Goal: Task Accomplishment & Management: Manage account settings

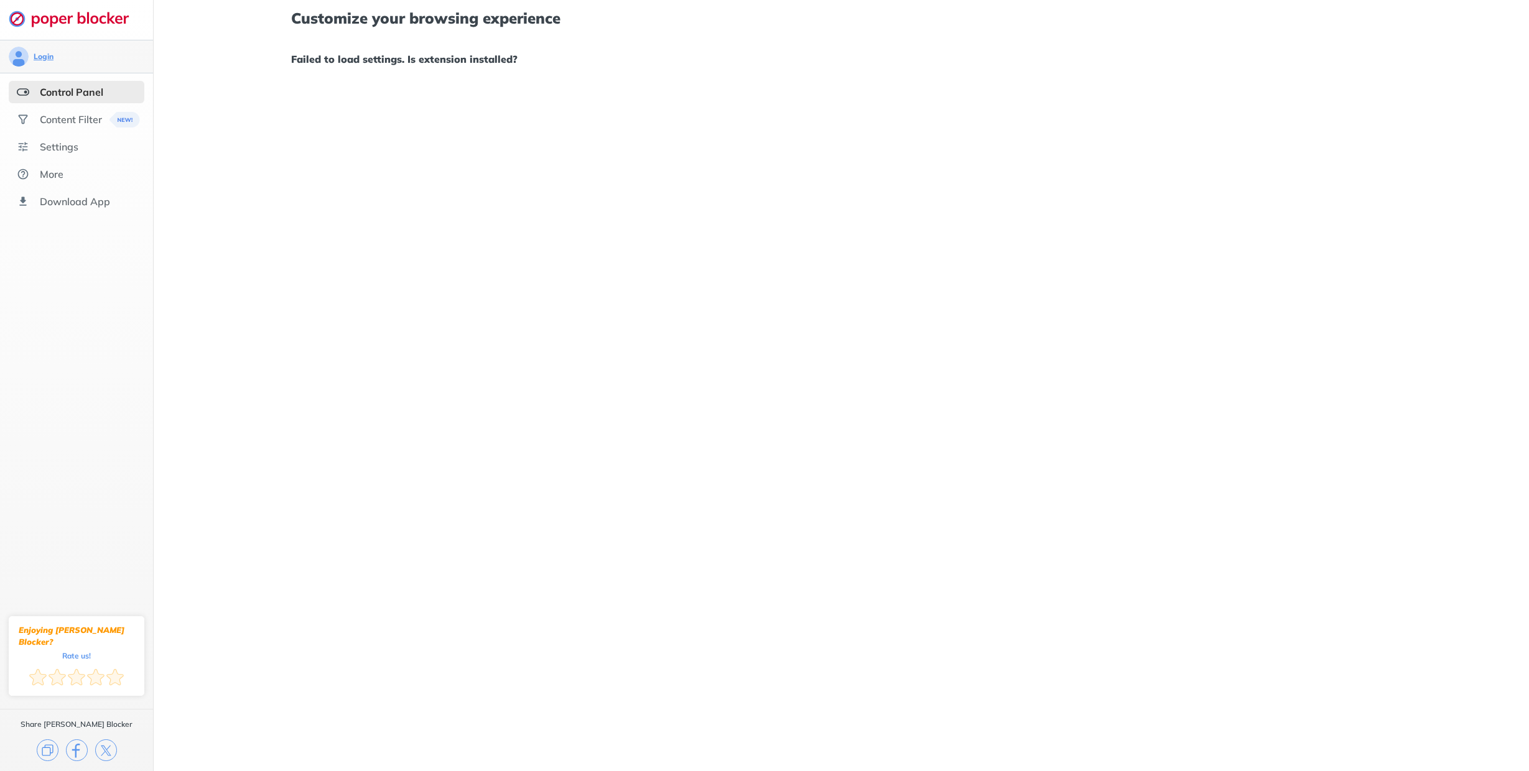
click at [41, 57] on div "Login" at bounding box center [44, 57] width 20 height 10
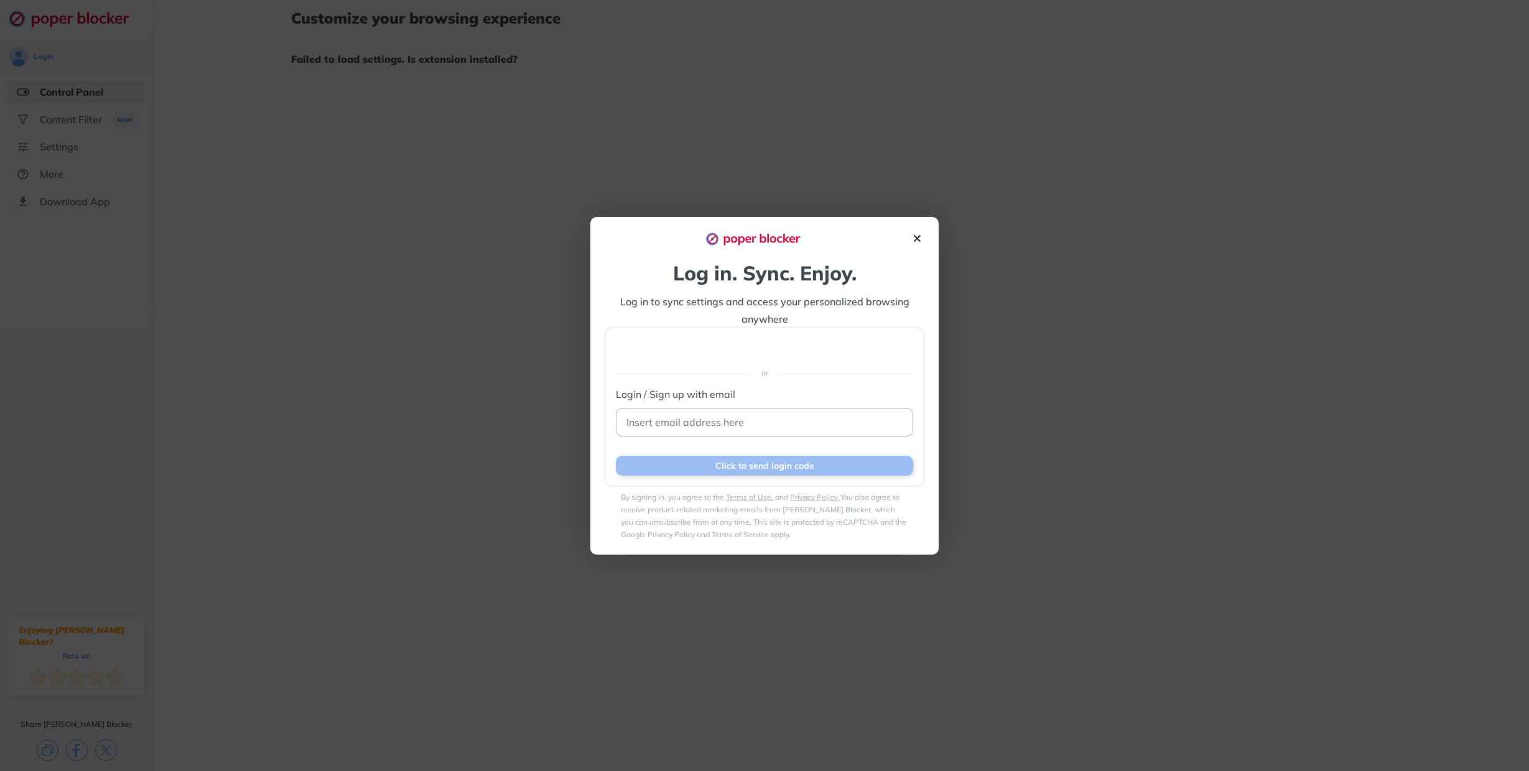
click at [710, 427] on input at bounding box center [764, 422] width 297 height 29
type input "[PERSON_NAME][EMAIL_ADDRESS][DOMAIN_NAME]"
click at [806, 456] on button "Click to send login code" at bounding box center [764, 466] width 297 height 20
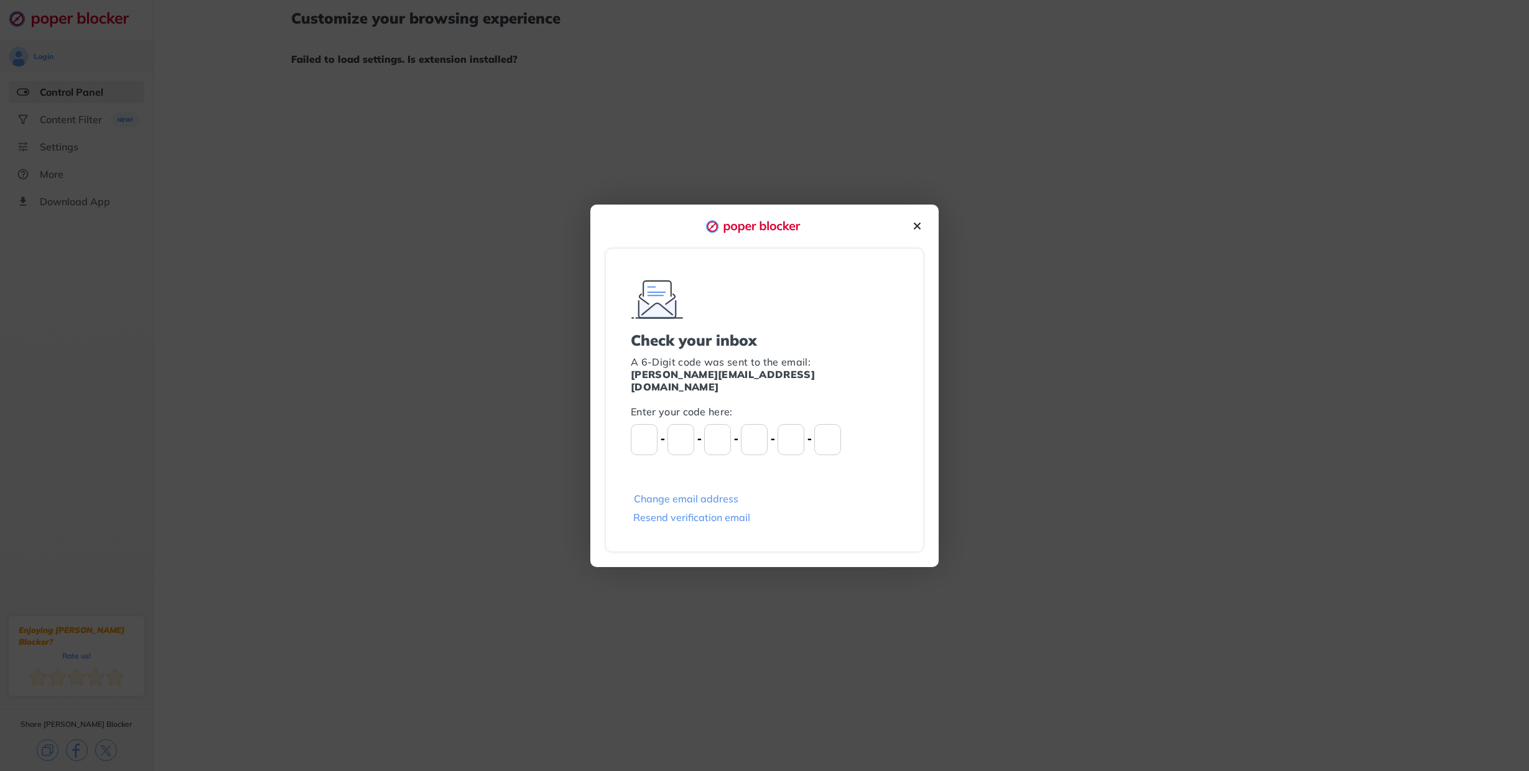
click at [662, 426] on div "⁃ ⁃ ⁃ ⁃ ⁃" at bounding box center [765, 439] width 268 height 31
click at [663, 434] on span "⁃" at bounding box center [662, 440] width 5 height 12
click at [649, 437] on input "Please enter OTP character 1" at bounding box center [644, 439] width 27 height 31
type input "2"
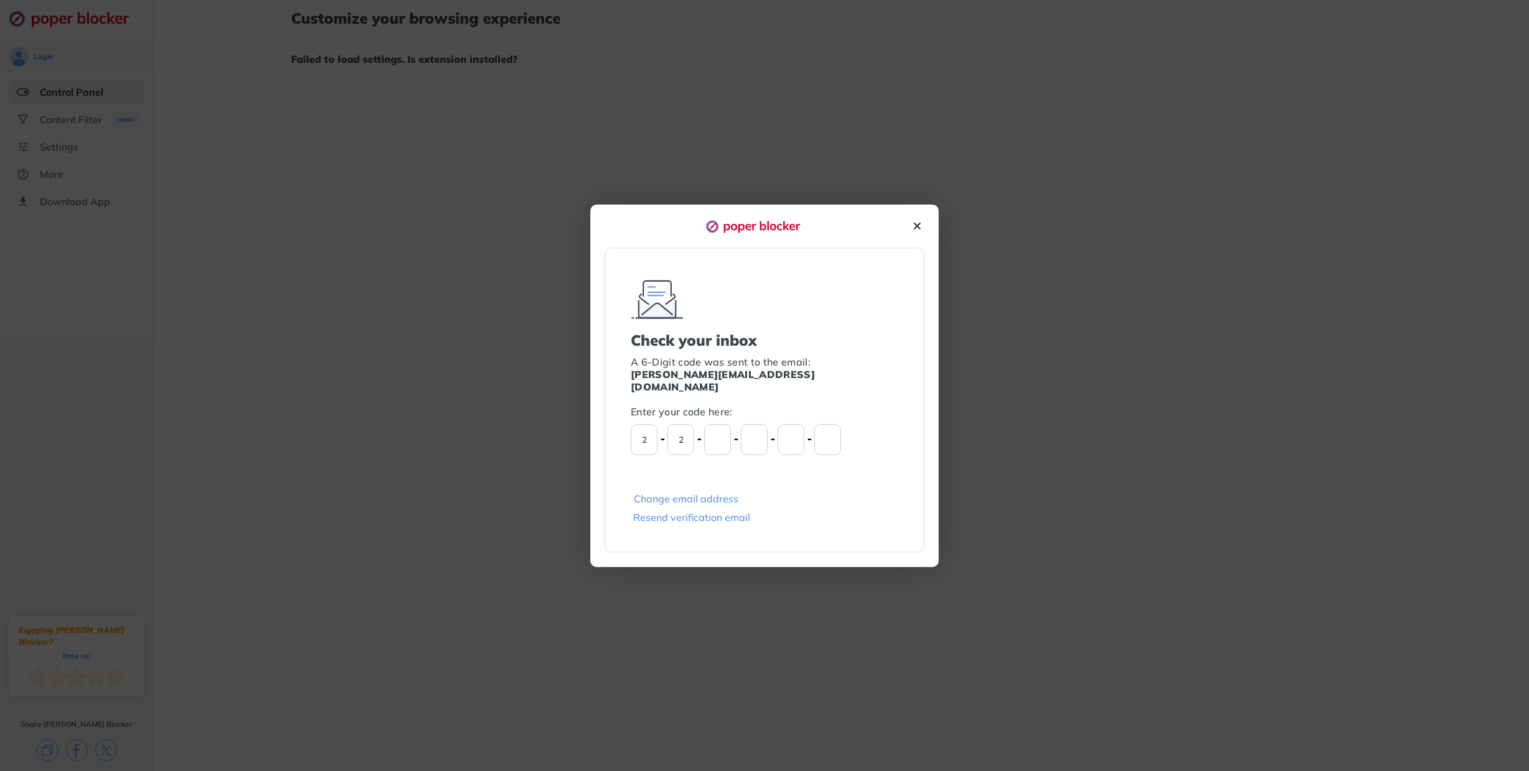
type input "1"
type input "9"
type input "3"
type input "6"
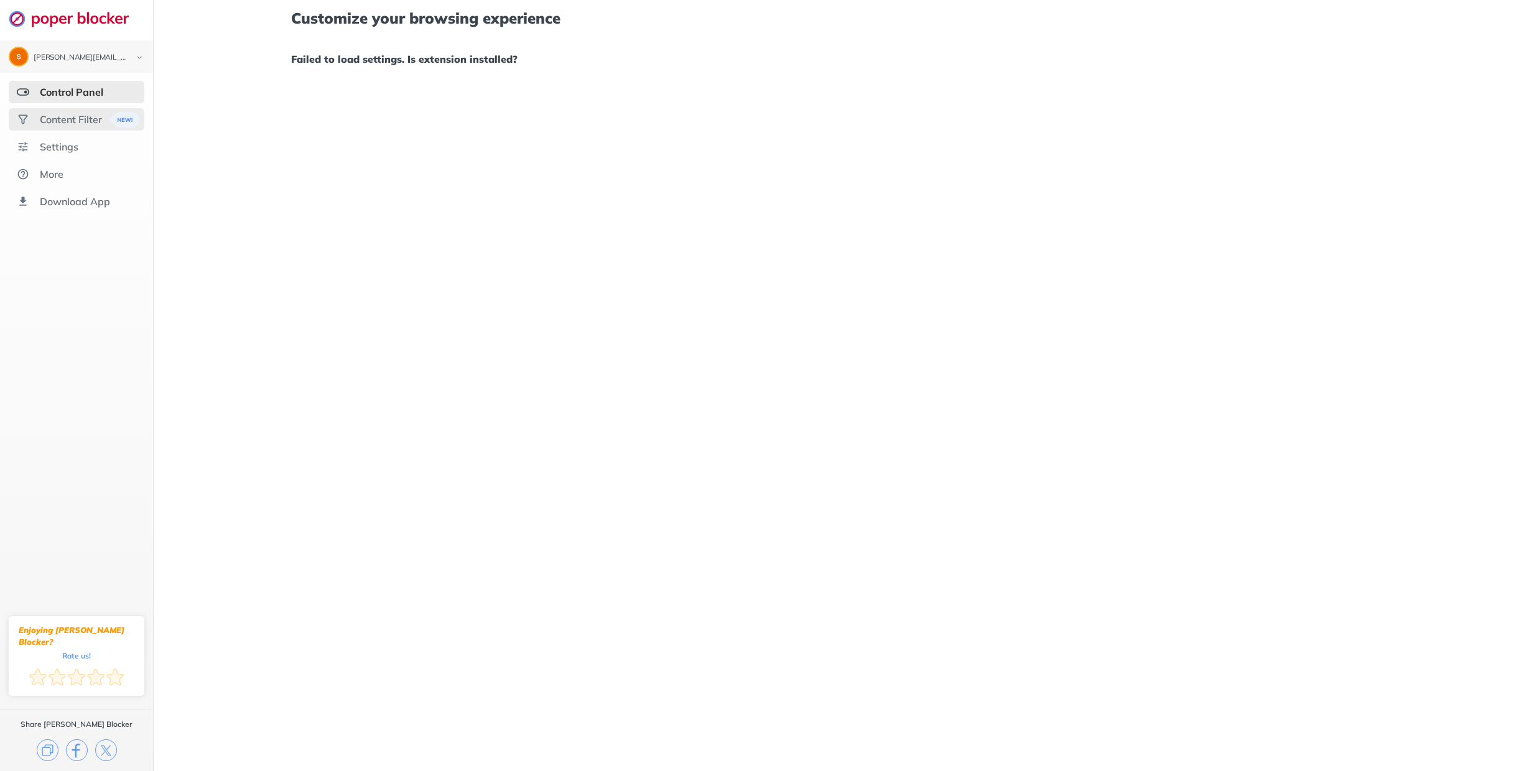
click at [82, 118] on div "Content Filter" at bounding box center [71, 119] width 62 height 12
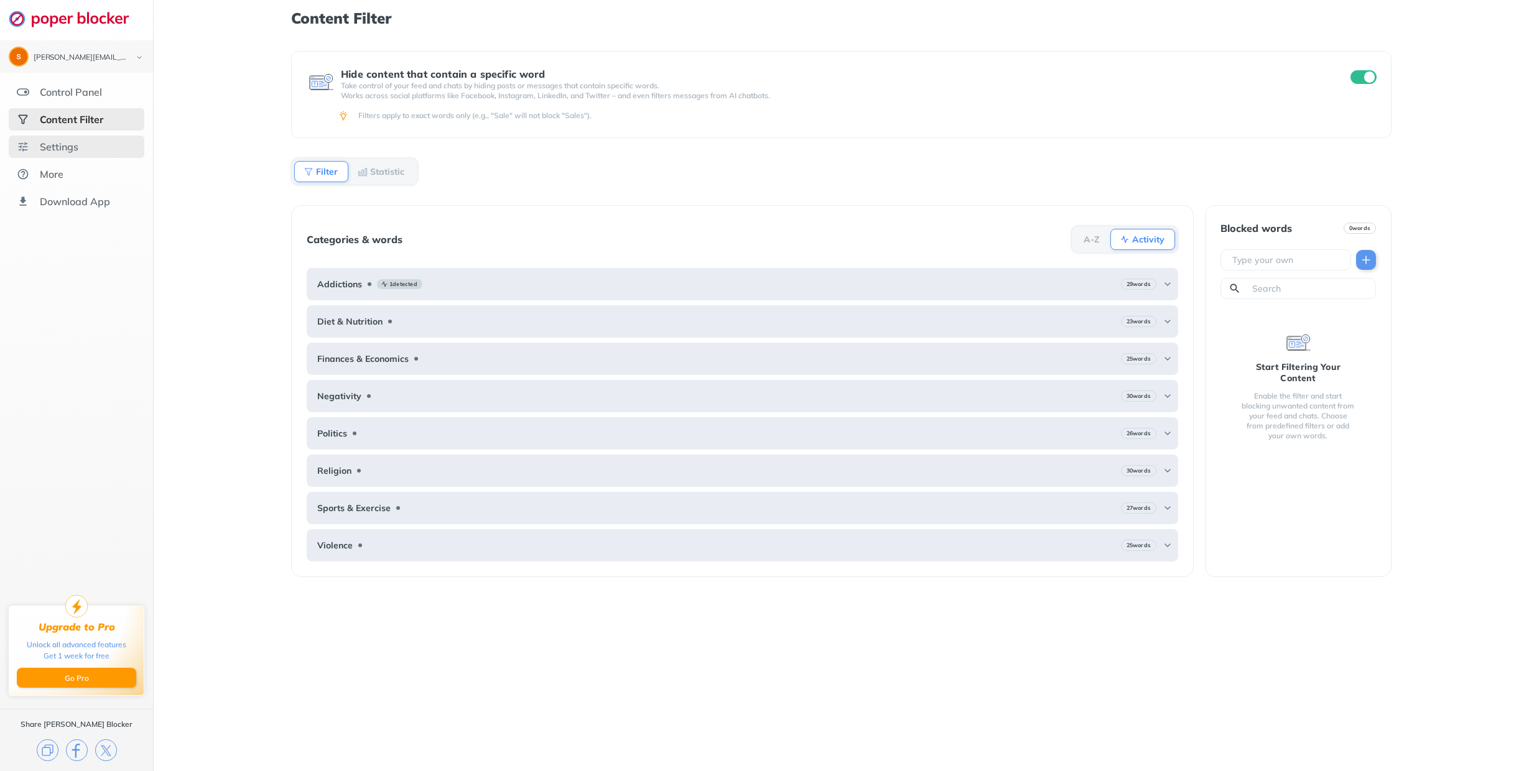
click at [61, 149] on div "Settings" at bounding box center [59, 147] width 39 height 12
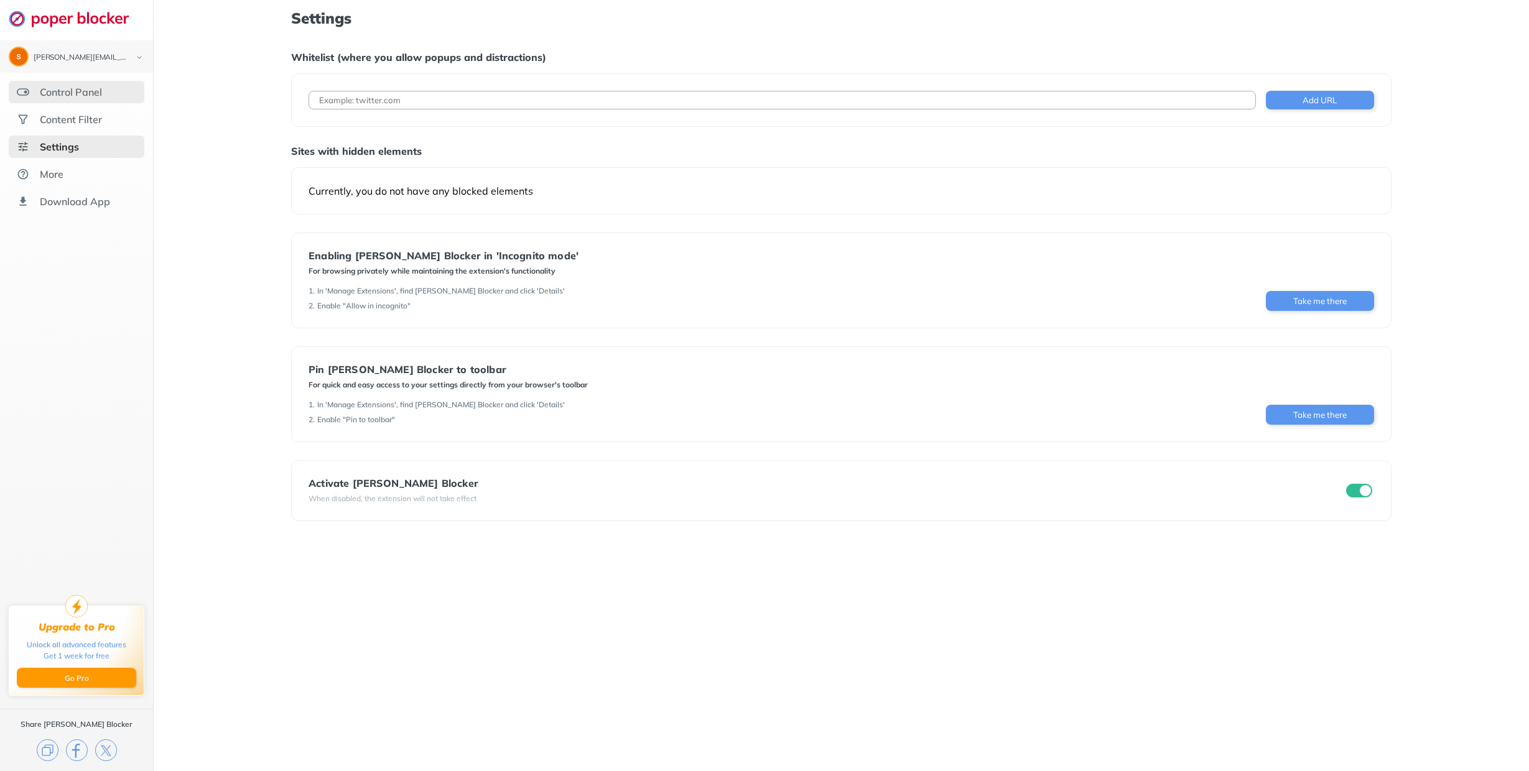
click at [54, 92] on div "Control Panel" at bounding box center [71, 92] width 62 height 12
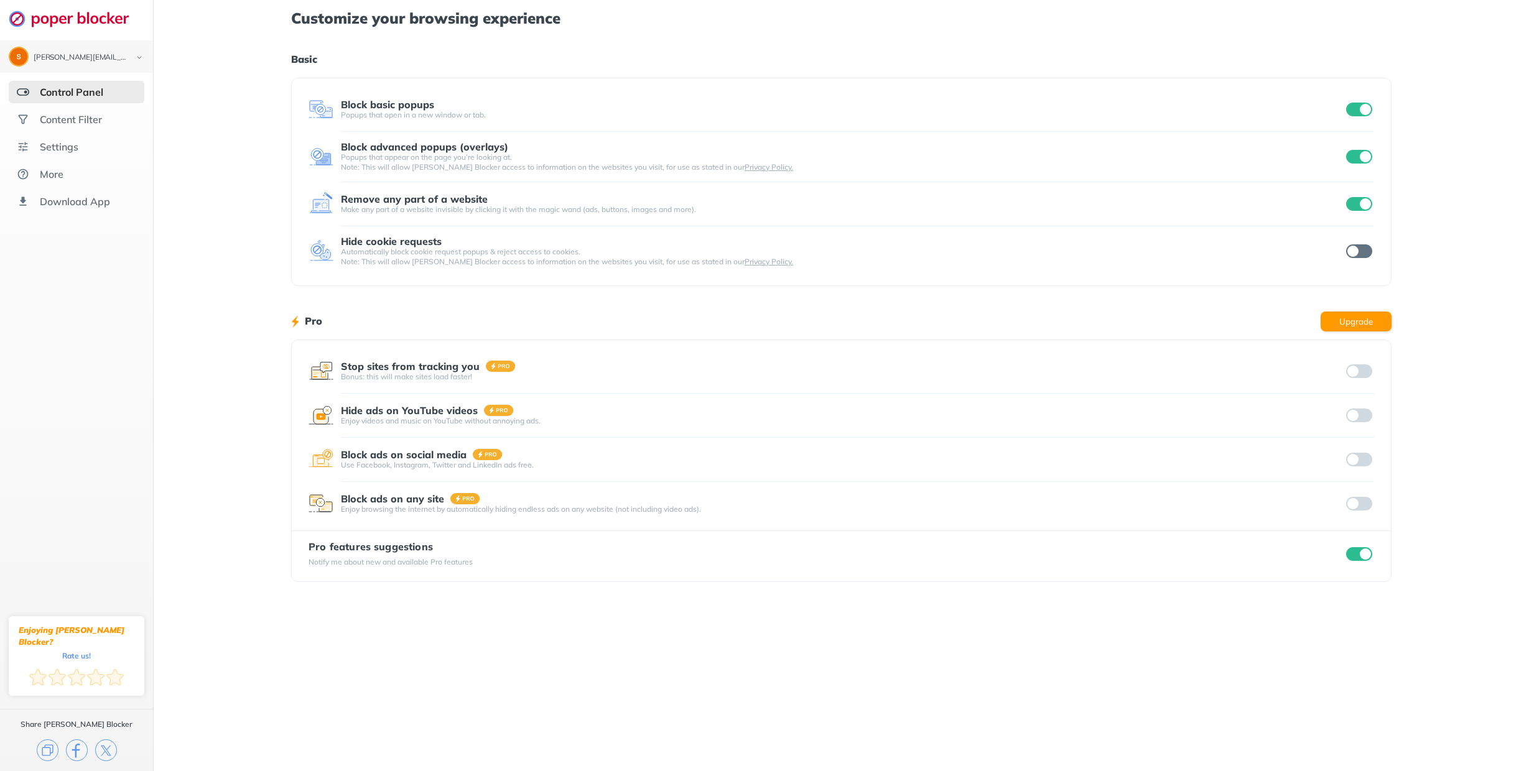
click at [22, 91] on img at bounding box center [23, 92] width 12 height 12
click at [50, 151] on div "Settings" at bounding box center [59, 147] width 39 height 12
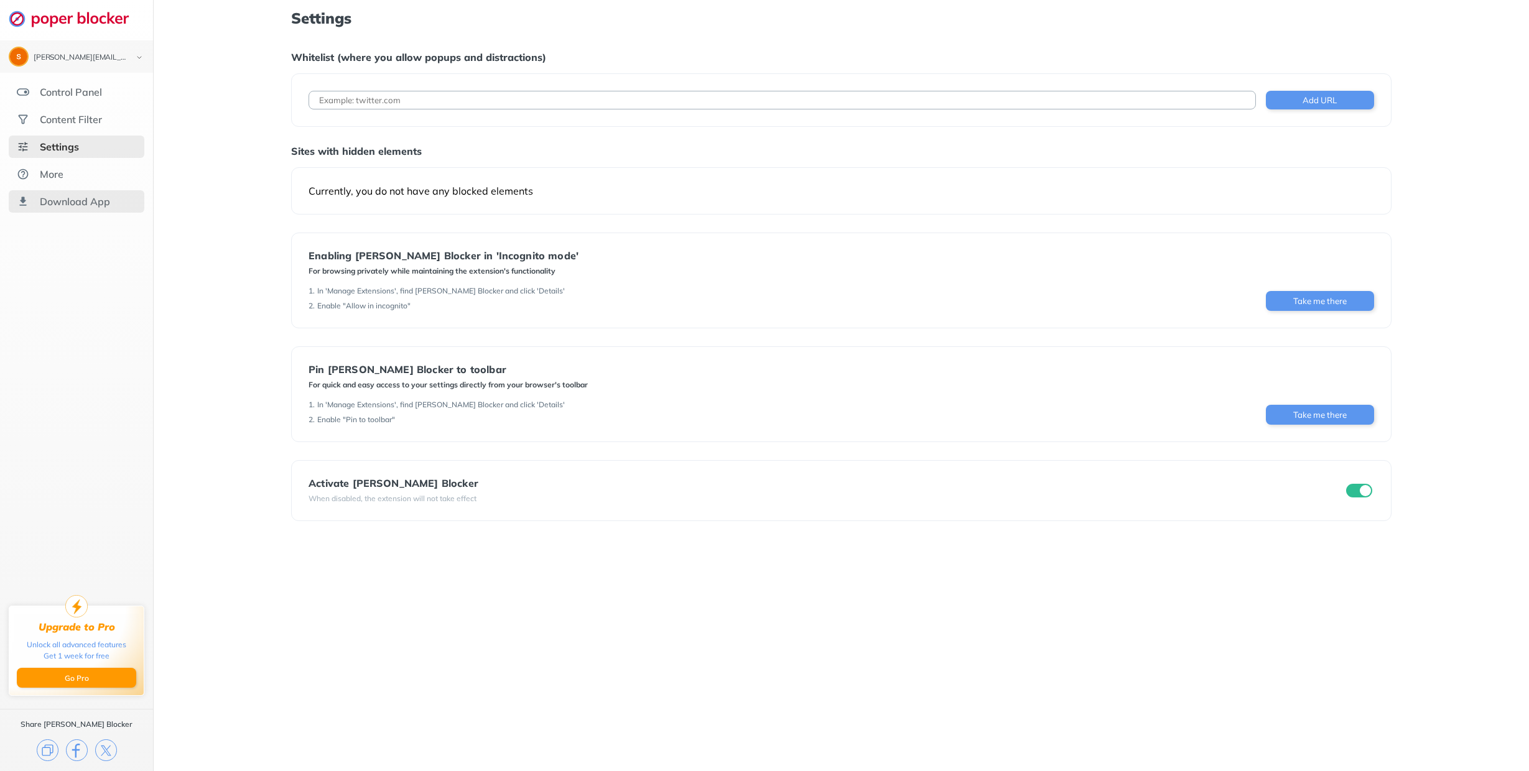
click at [60, 202] on div "Download App" at bounding box center [75, 201] width 70 height 12
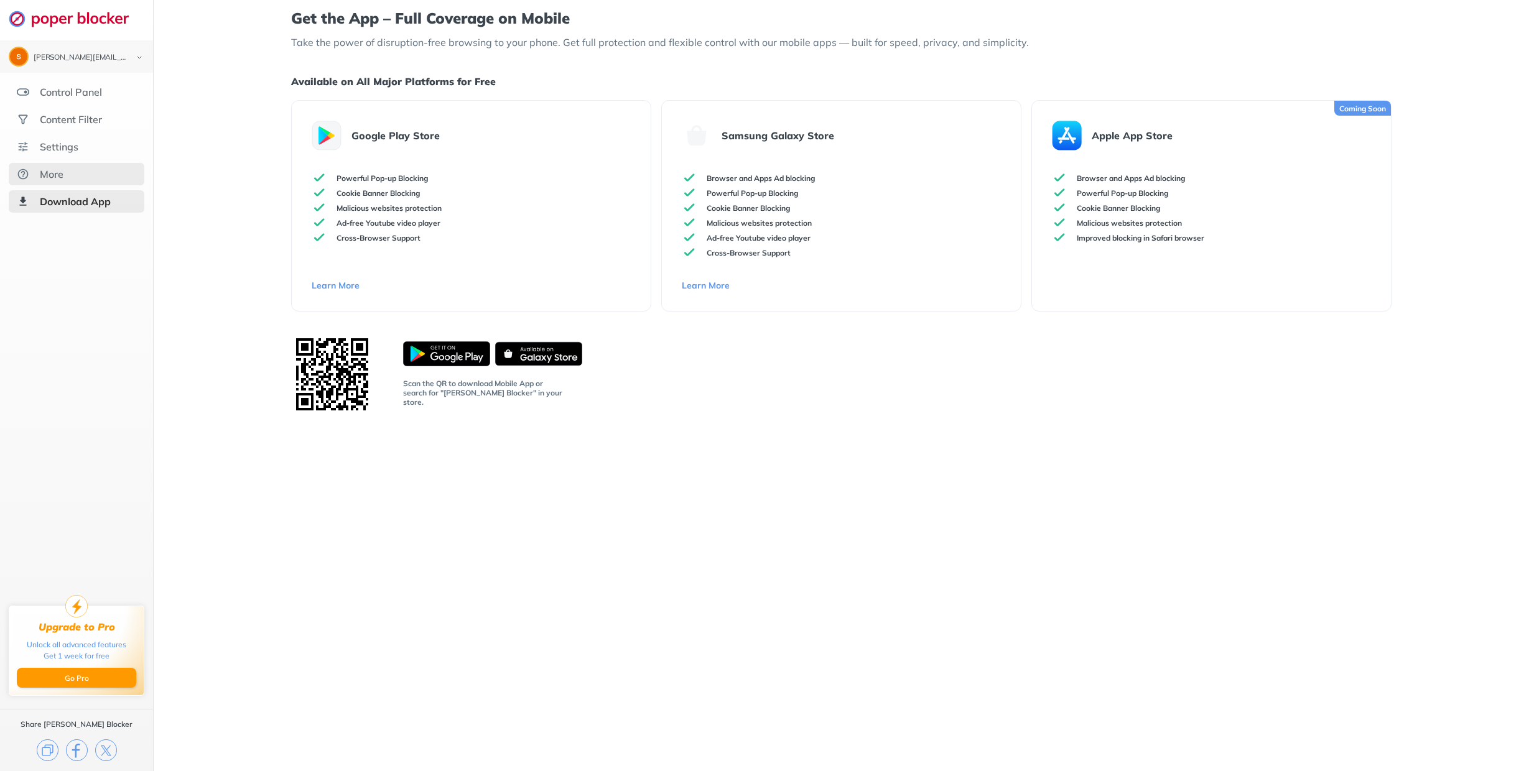
click at [49, 177] on div "More" at bounding box center [52, 174] width 24 height 12
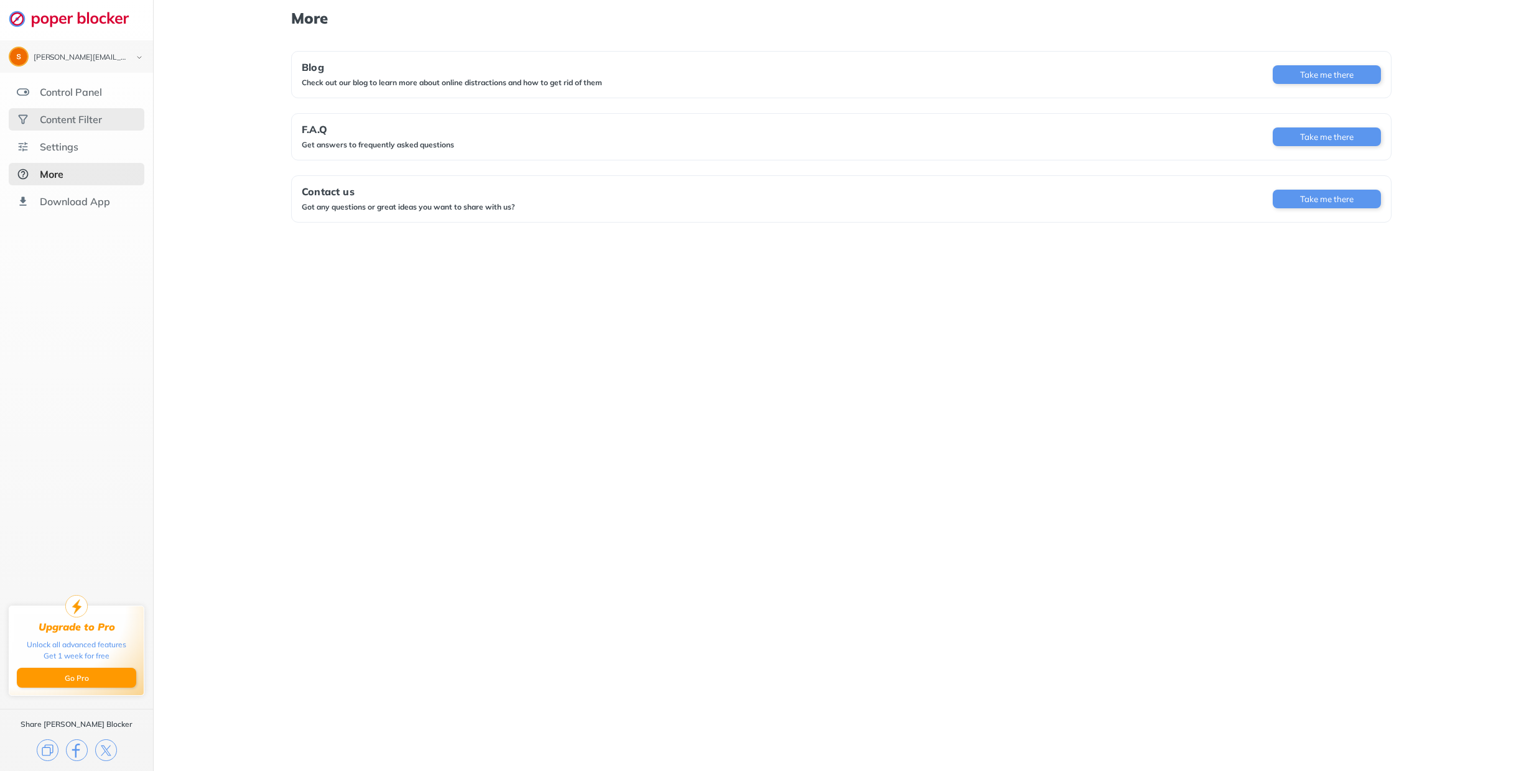
click at [61, 116] on div "Content Filter" at bounding box center [71, 119] width 62 height 12
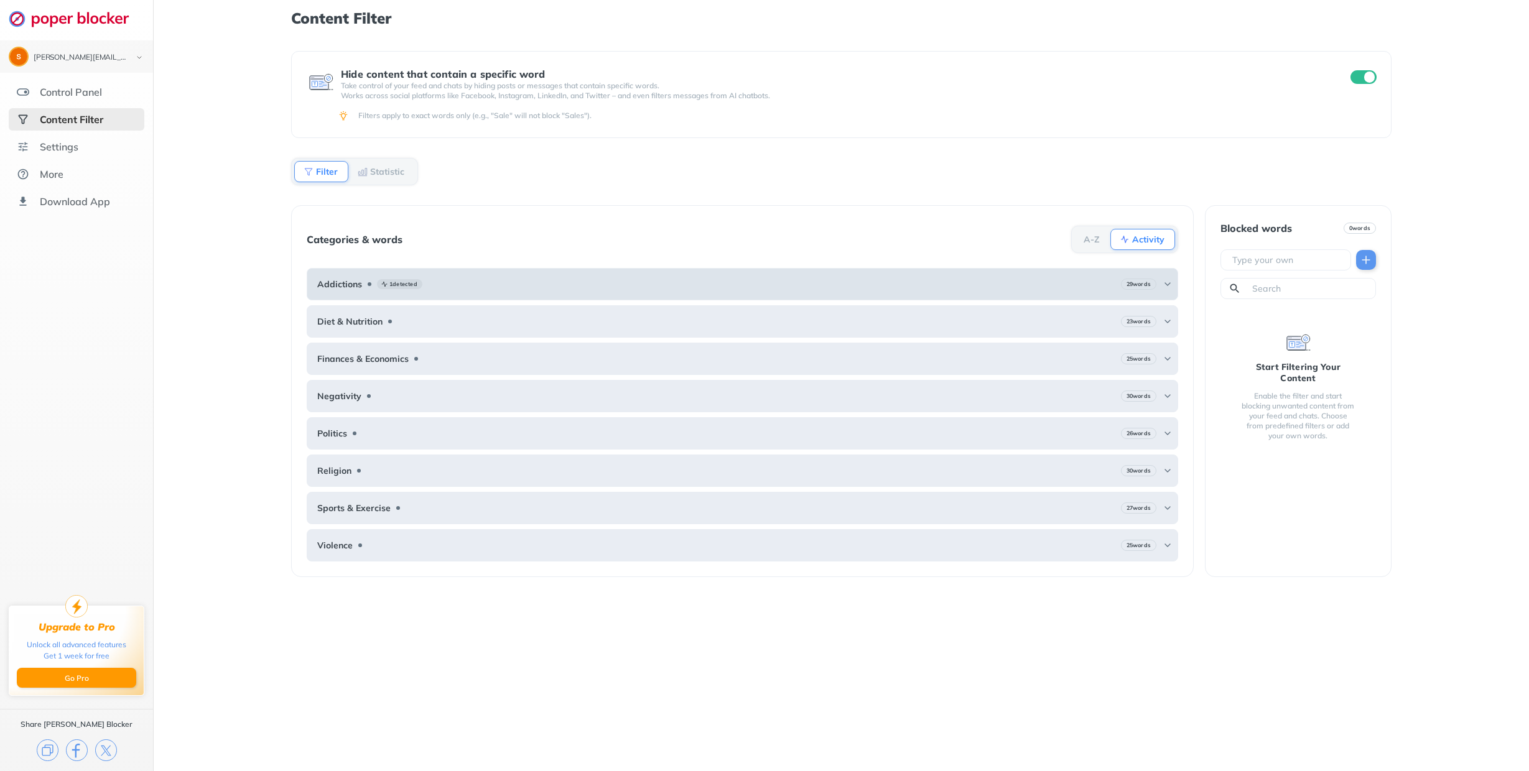
click at [403, 282] on b "1 detected" at bounding box center [403, 284] width 28 height 9
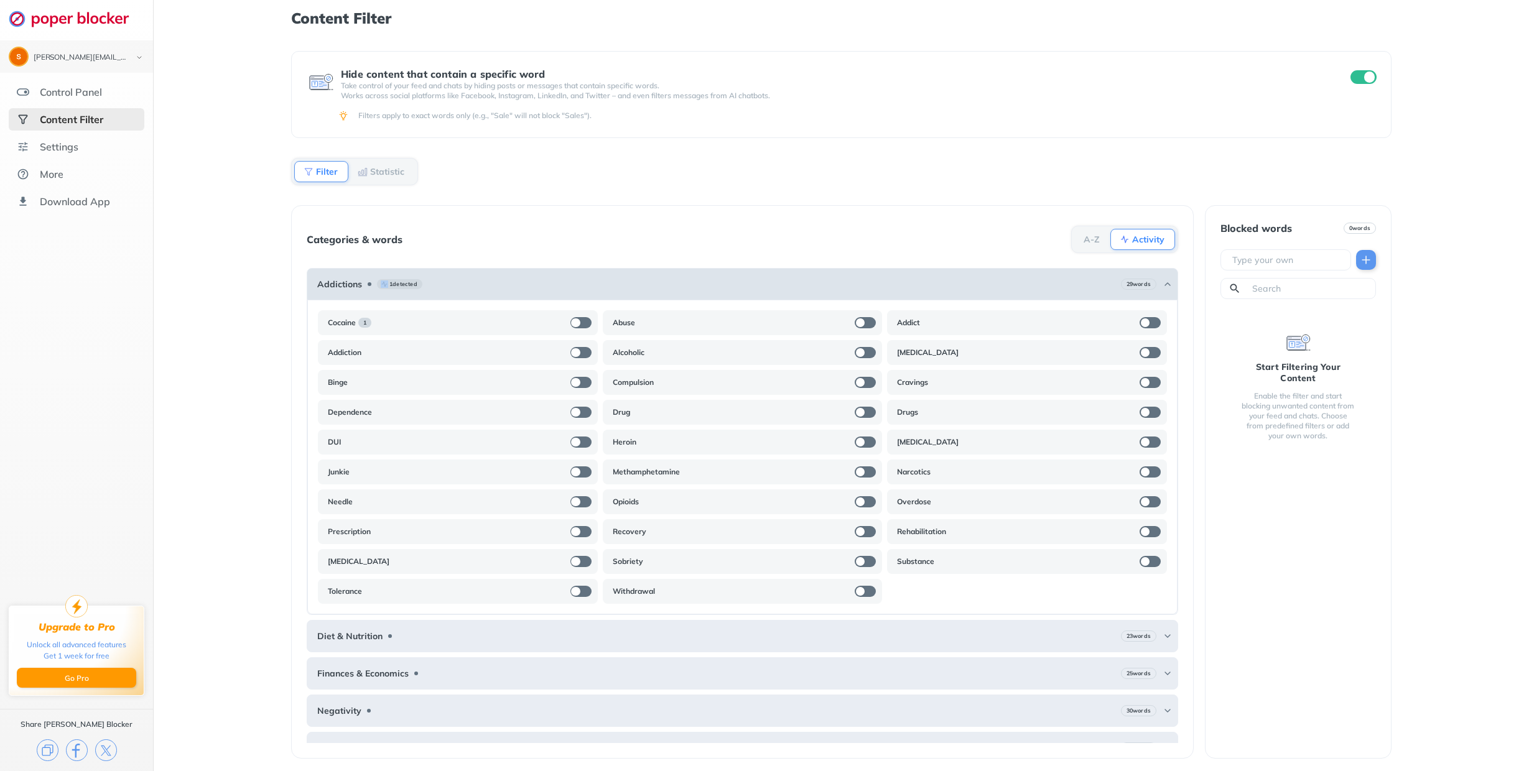
click at [388, 288] on div "Addictions 1 detected 29 words" at bounding box center [743, 284] width 872 height 32
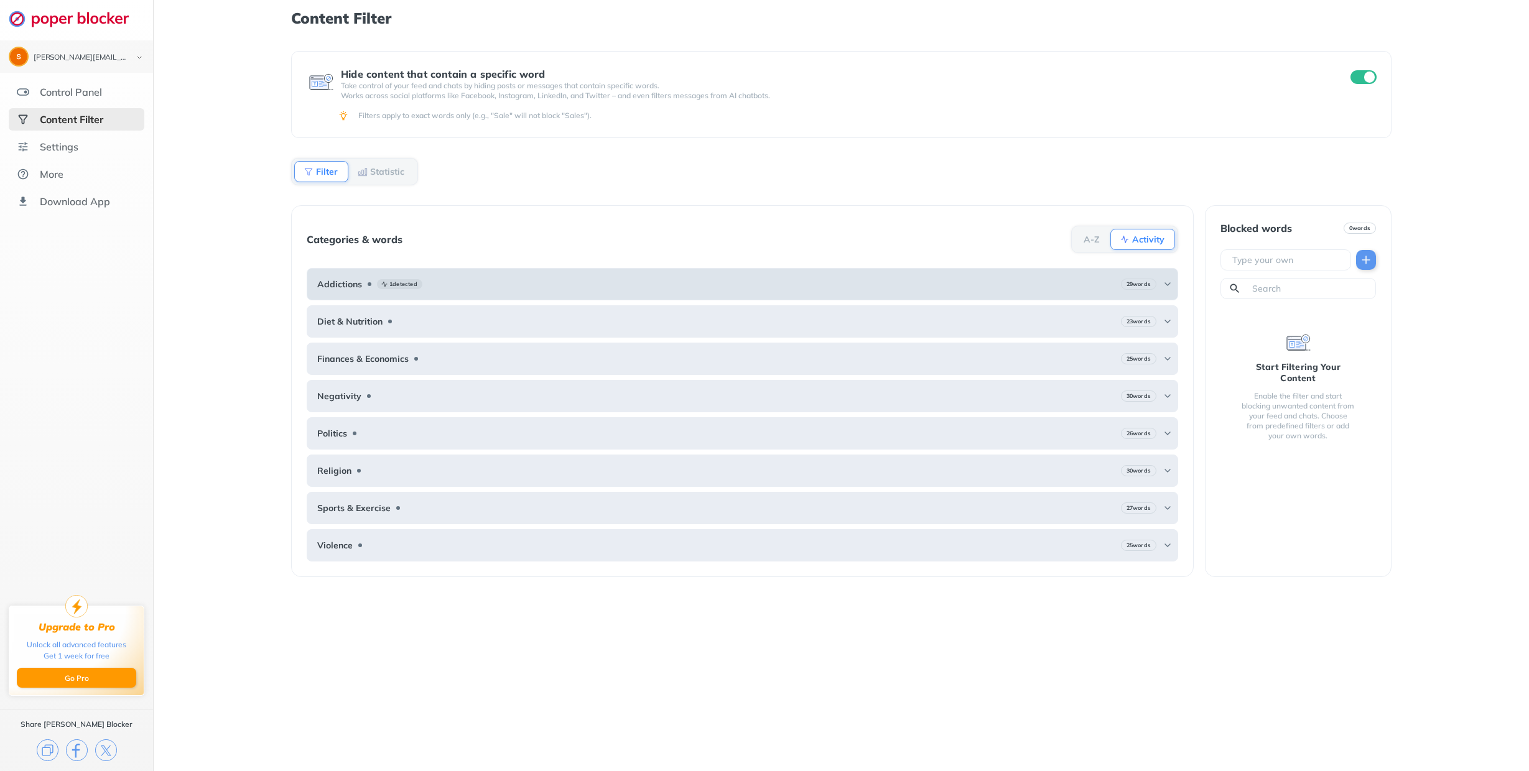
click at [337, 286] on b "Addictions" at bounding box center [339, 284] width 45 height 10
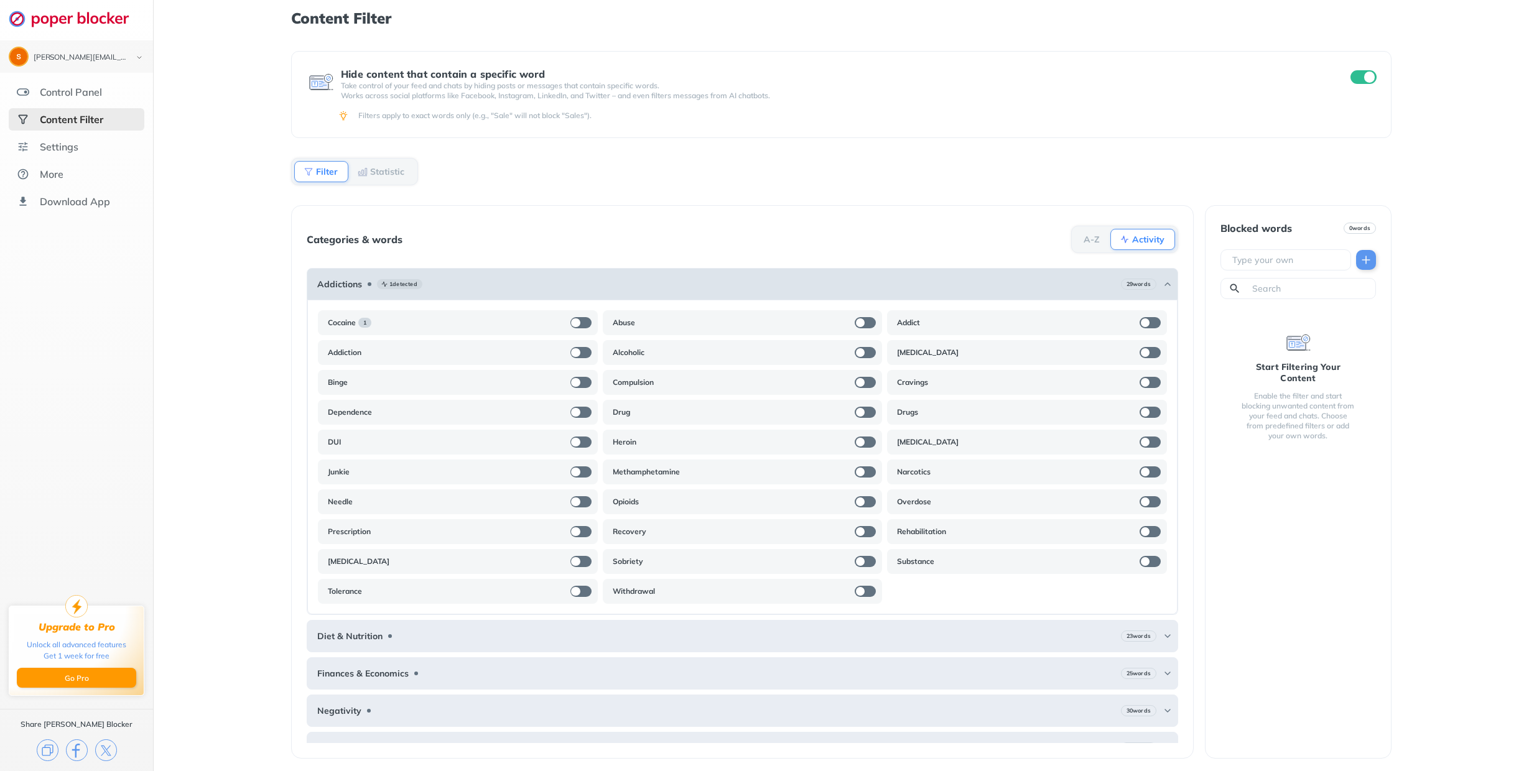
click at [338, 282] on b "Addictions" at bounding box center [339, 284] width 45 height 10
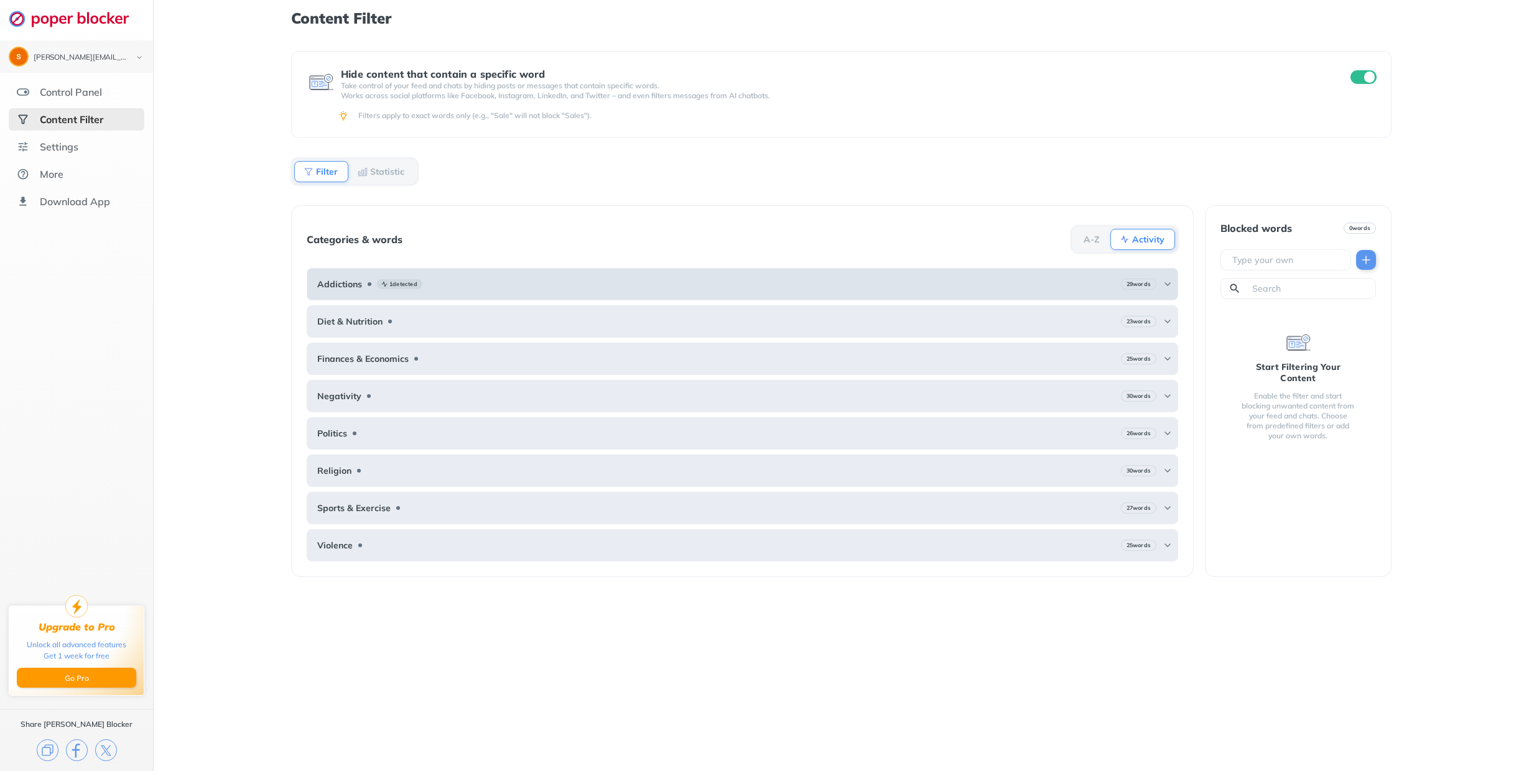
click at [338, 282] on b "Addictions" at bounding box center [339, 284] width 45 height 10
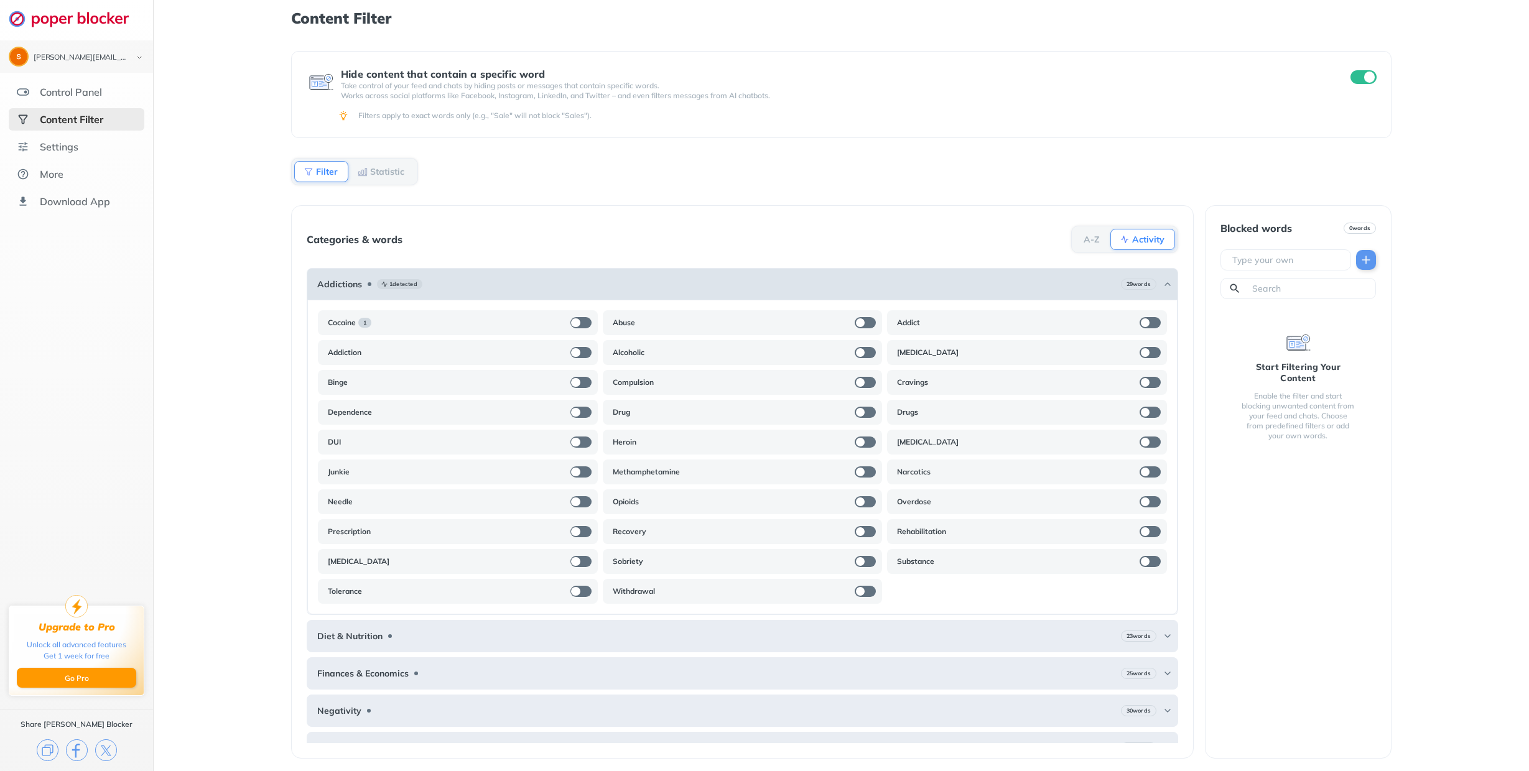
click at [338, 282] on b "Addictions" at bounding box center [339, 284] width 45 height 10
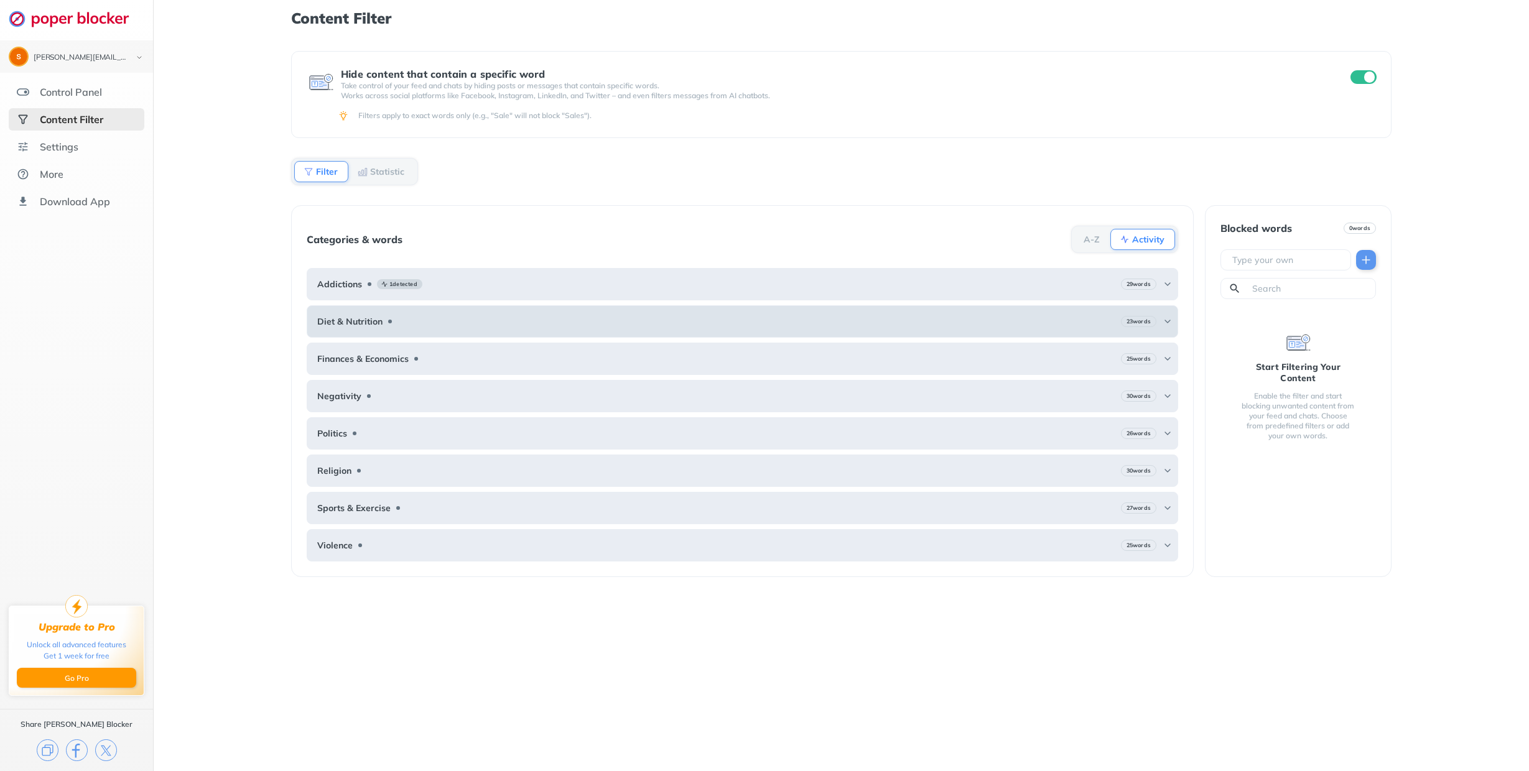
click at [341, 325] on b "Diet & Nutrition" at bounding box center [349, 322] width 65 height 10
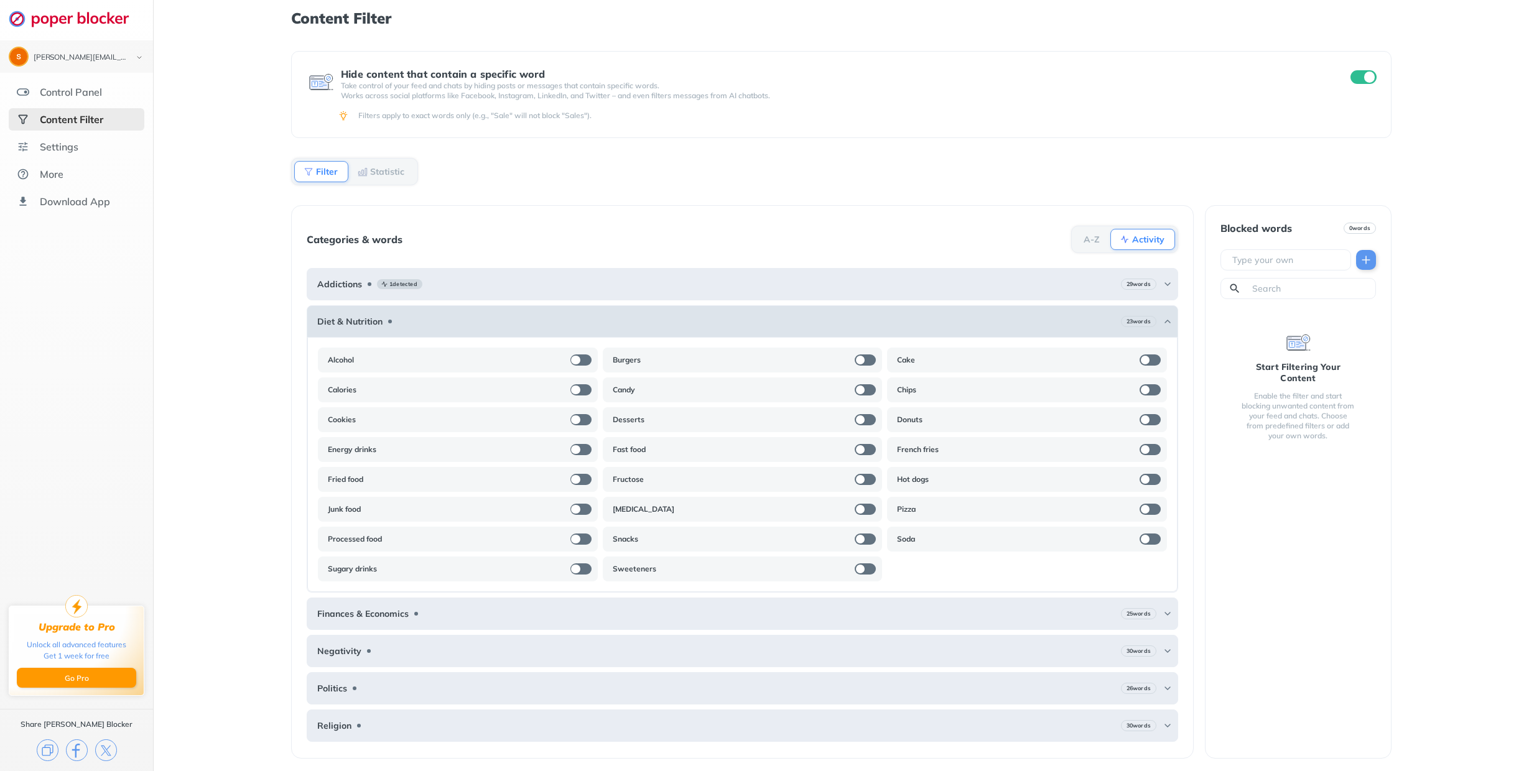
click at [341, 325] on div "Diet & Nutrition 23 words" at bounding box center [743, 321] width 872 height 32
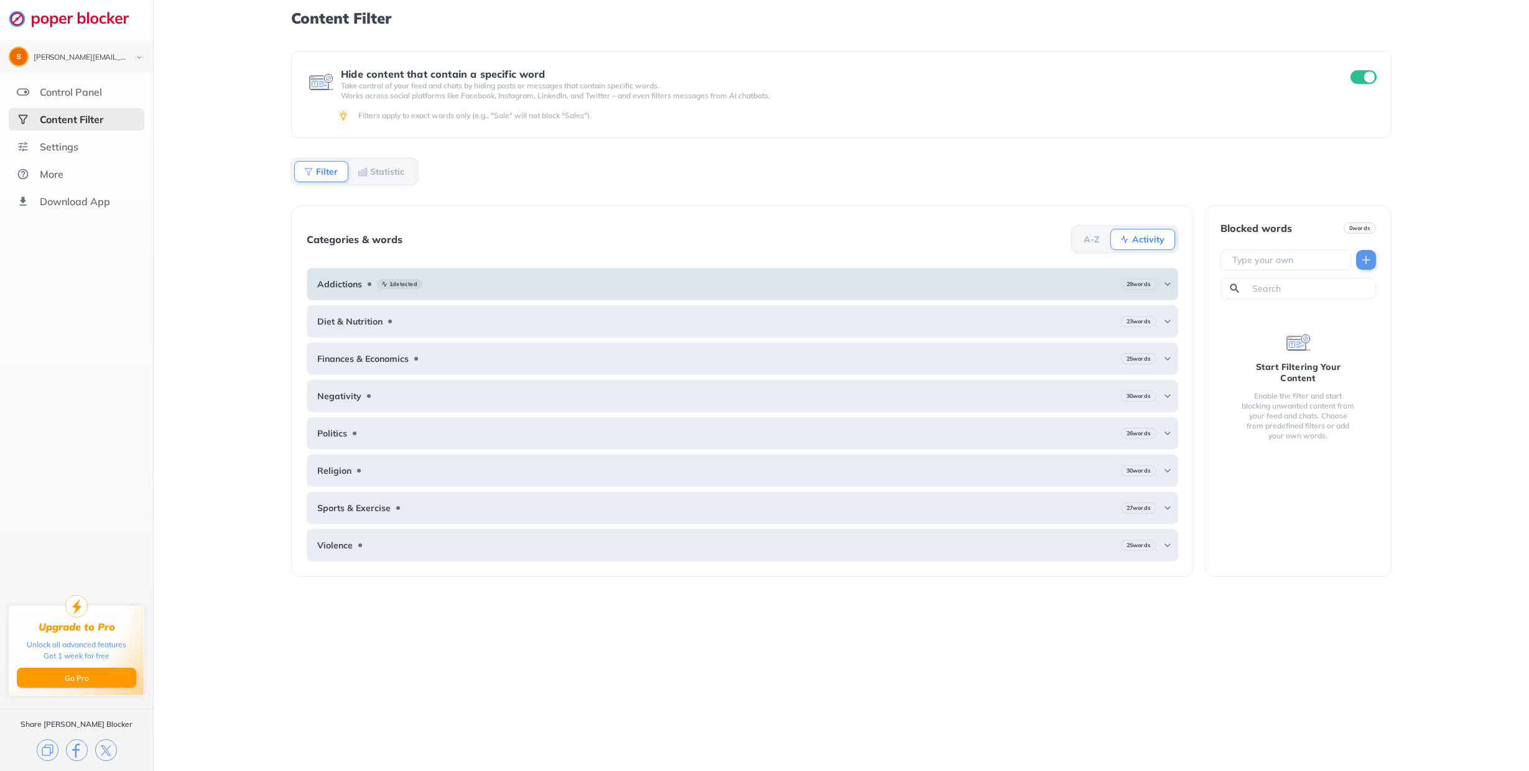
click at [401, 282] on b "1 detected" at bounding box center [403, 284] width 28 height 9
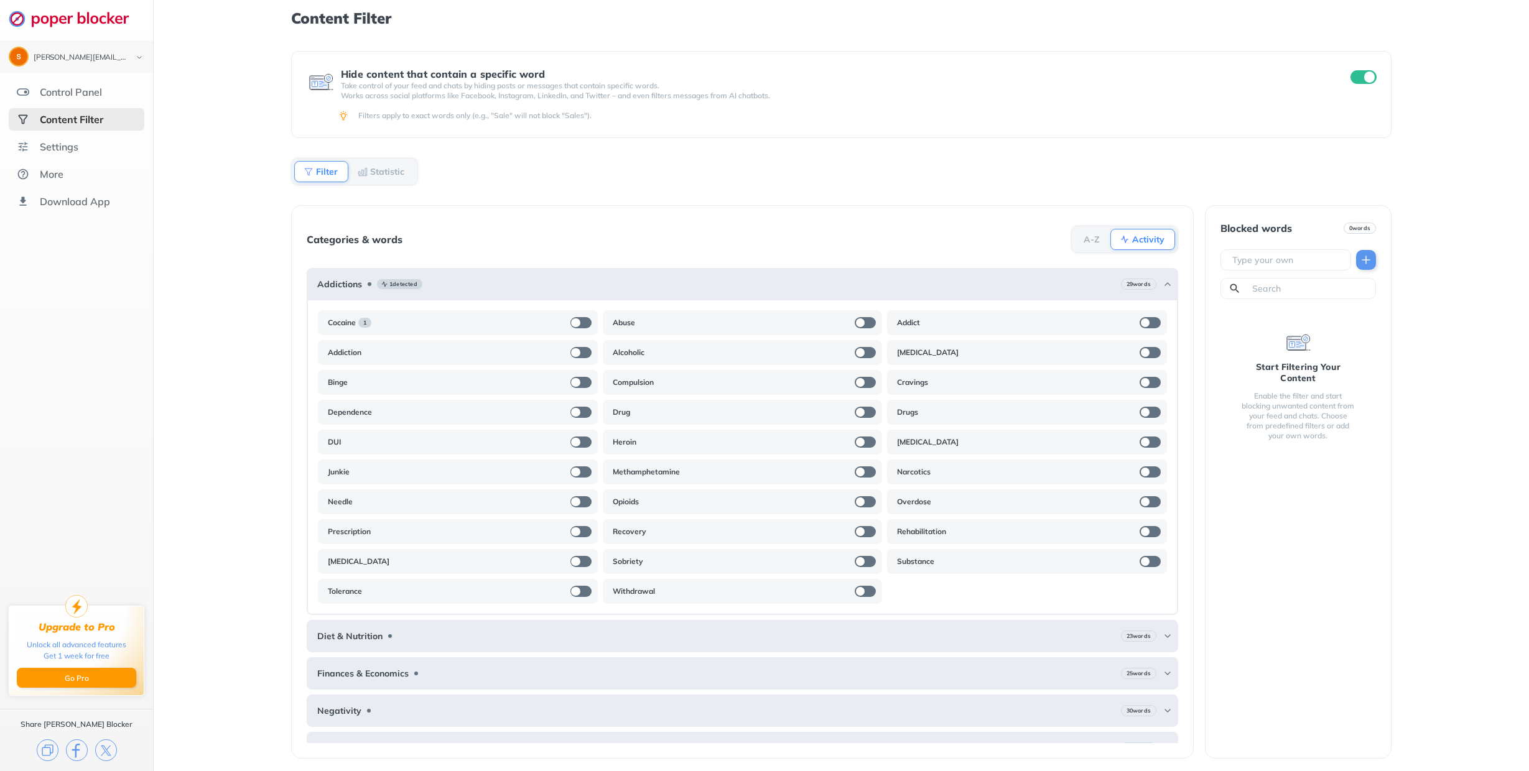
click at [572, 320] on div at bounding box center [575, 323] width 9 height 9
click at [588, 318] on div "Cocaine 1" at bounding box center [458, 322] width 280 height 25
click at [584, 322] on div at bounding box center [586, 323] width 9 height 9
click at [357, 320] on div "Cocaine 1" at bounding box center [350, 323] width 44 height 10
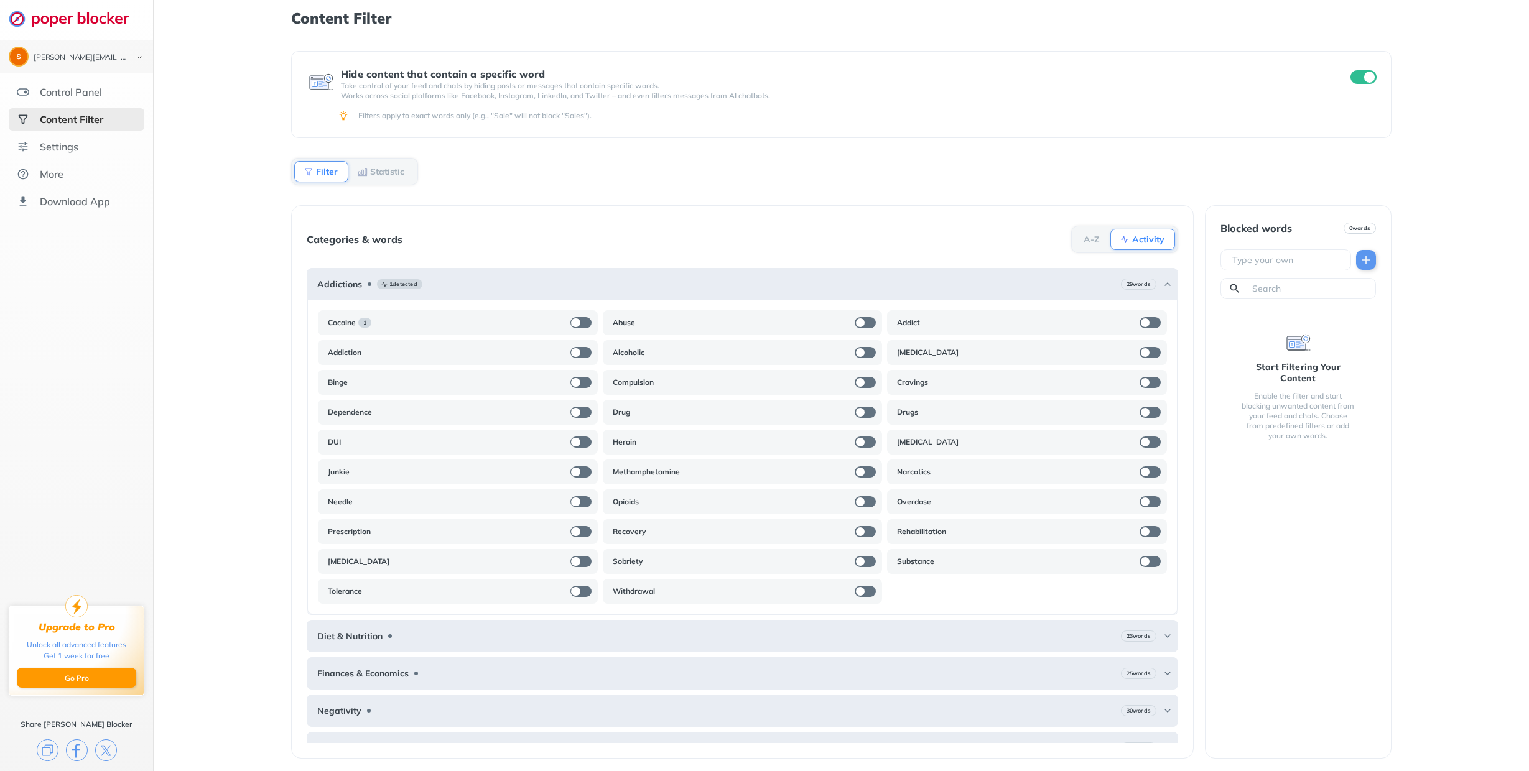
click at [350, 322] on b "Cocaine" at bounding box center [342, 323] width 28 height 10
click at [348, 322] on b "Cocaine" at bounding box center [342, 323] width 28 height 10
click at [364, 319] on b "1" at bounding box center [364, 323] width 3 height 9
click at [404, 280] on b "1 detected" at bounding box center [403, 284] width 28 height 9
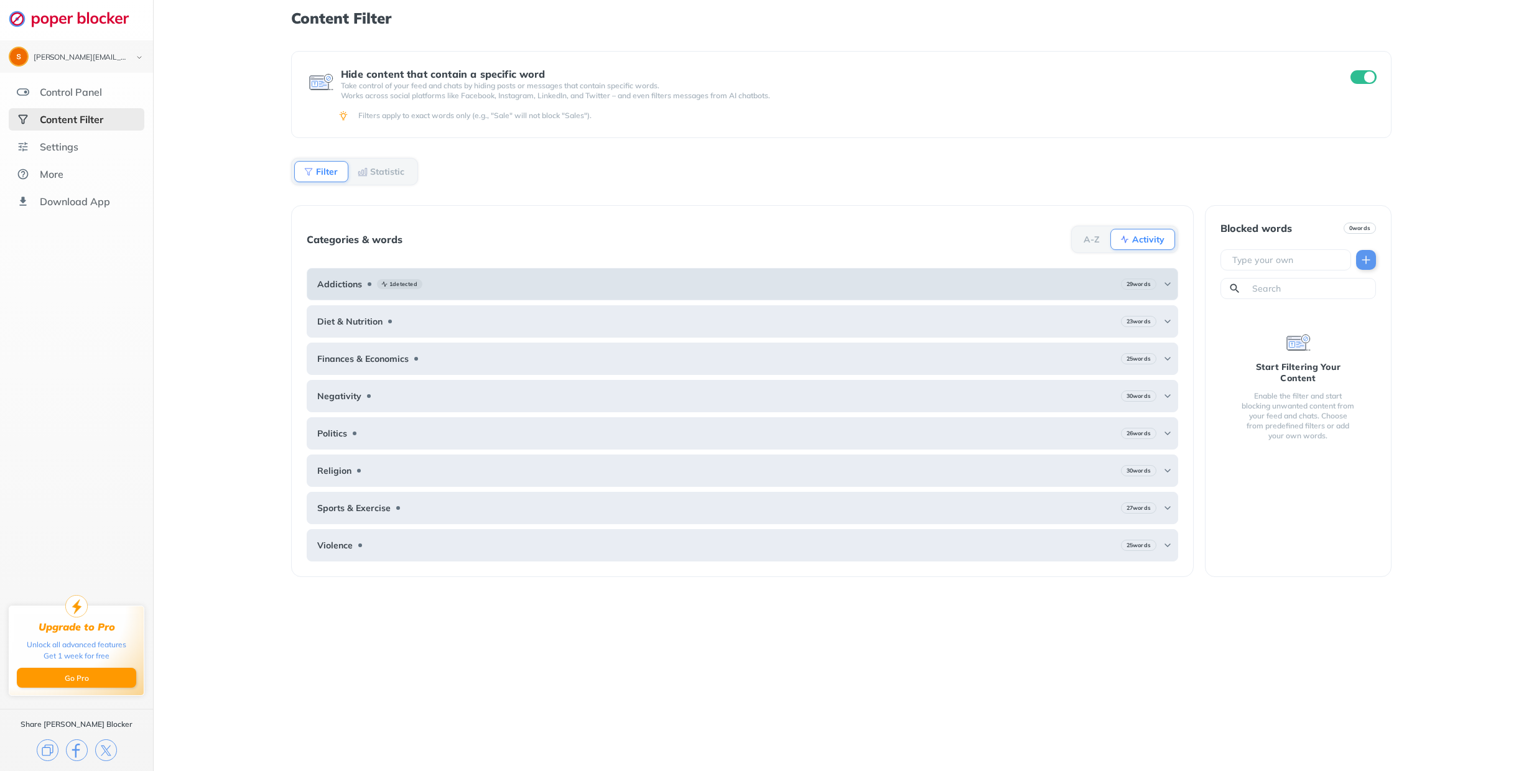
click at [356, 284] on b "Addictions" at bounding box center [339, 284] width 45 height 10
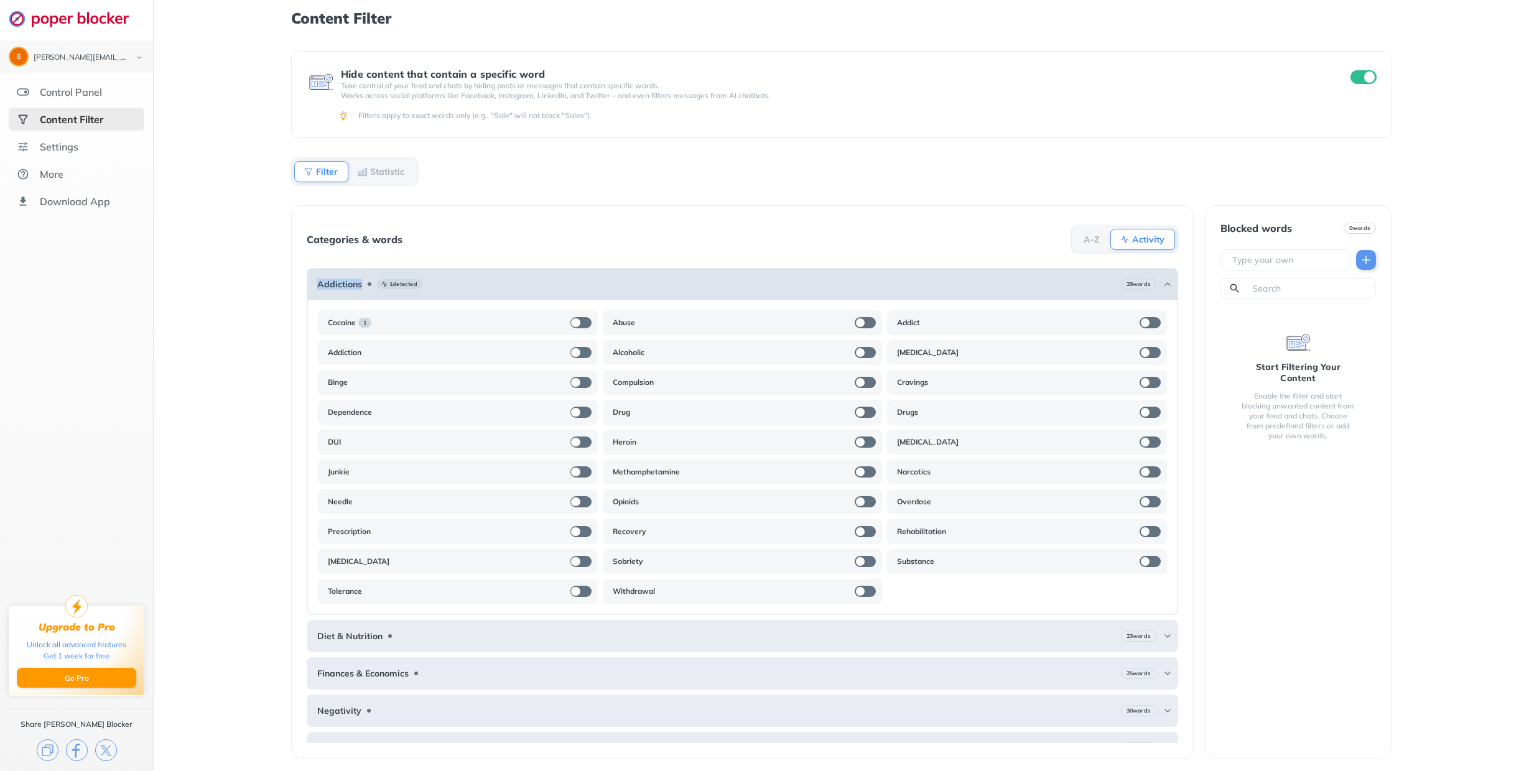
click at [356, 284] on b "Addictions" at bounding box center [339, 284] width 45 height 10
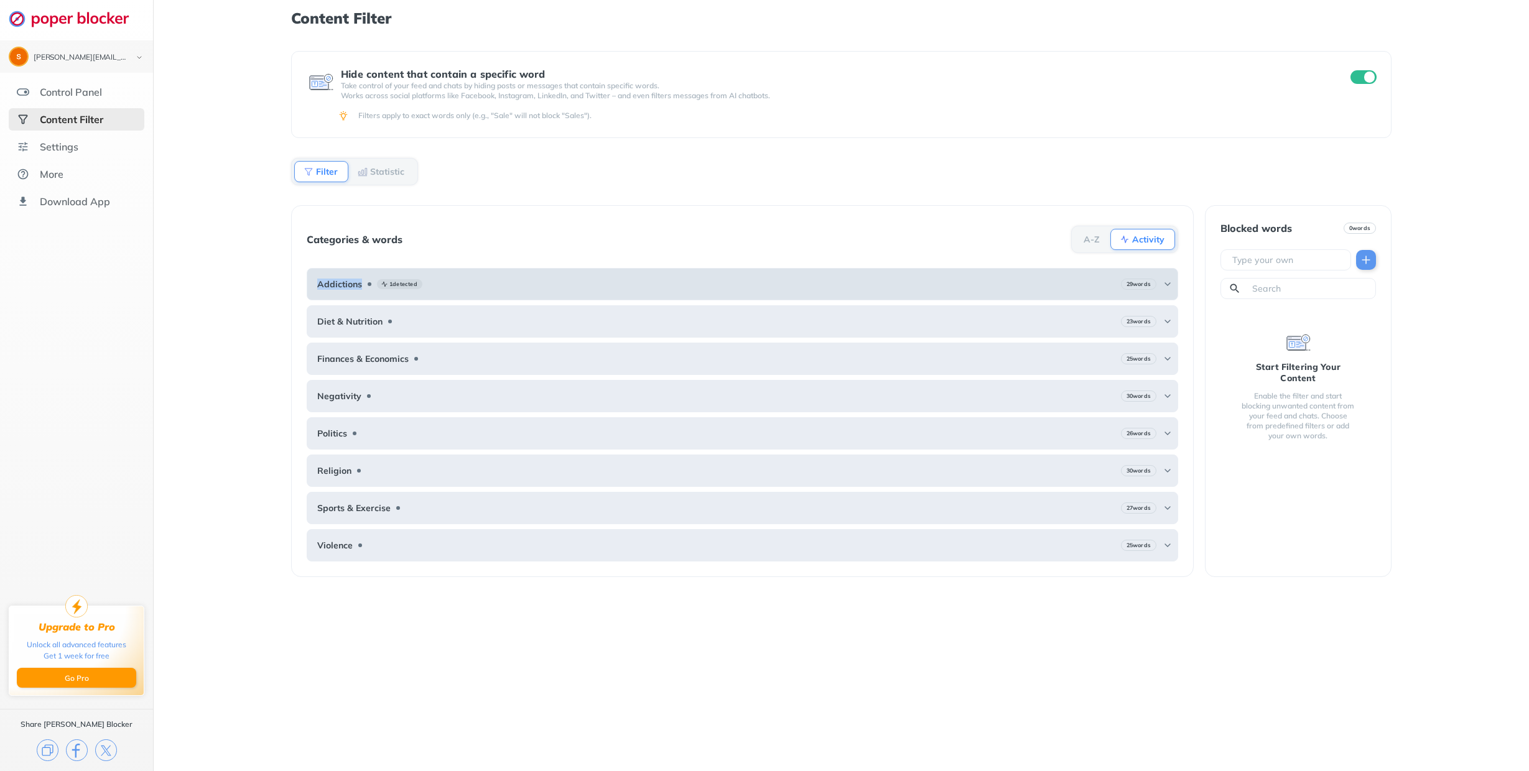
click at [356, 284] on b "Addictions" at bounding box center [339, 284] width 45 height 10
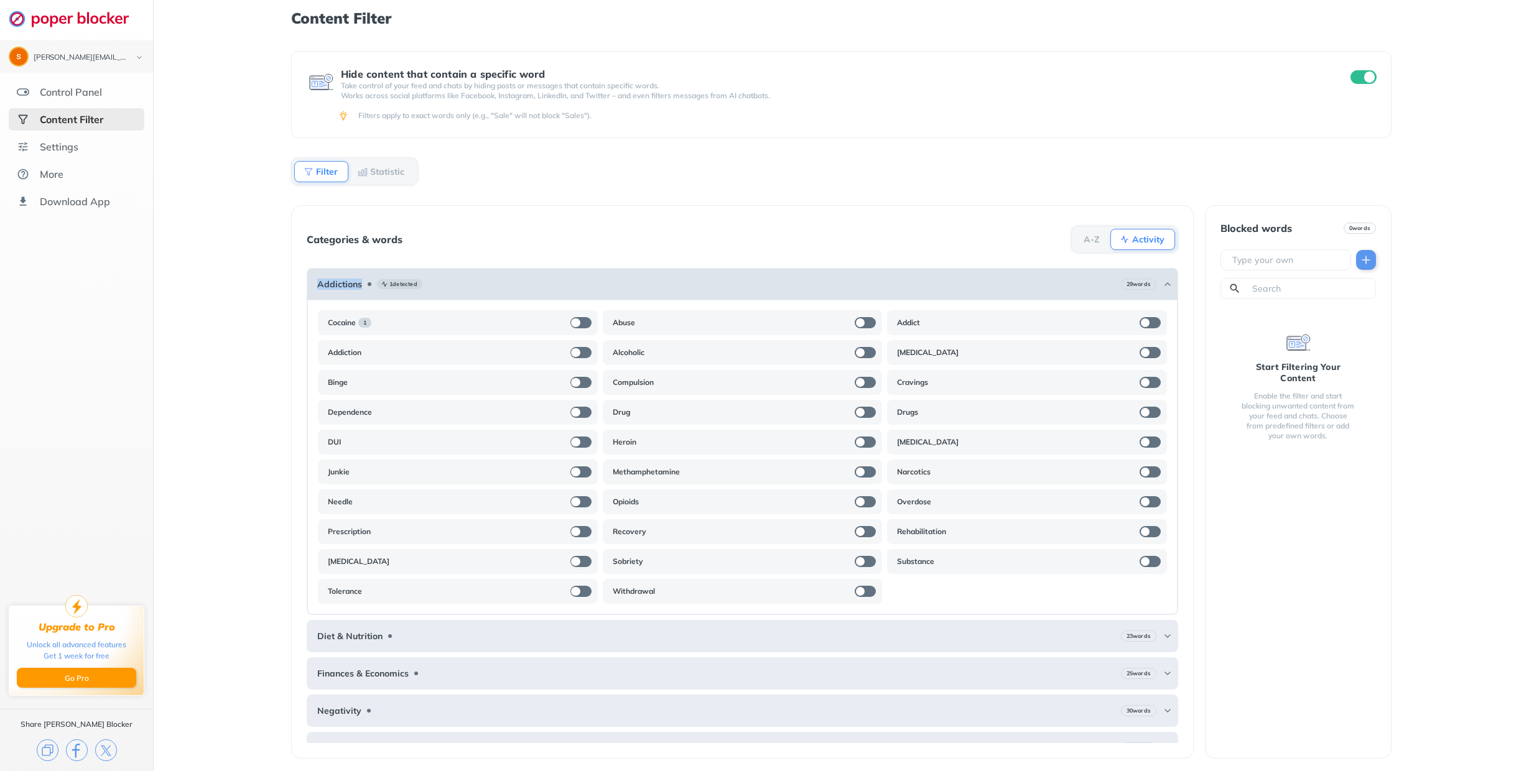
click at [346, 279] on b "Addictions" at bounding box center [339, 284] width 45 height 10
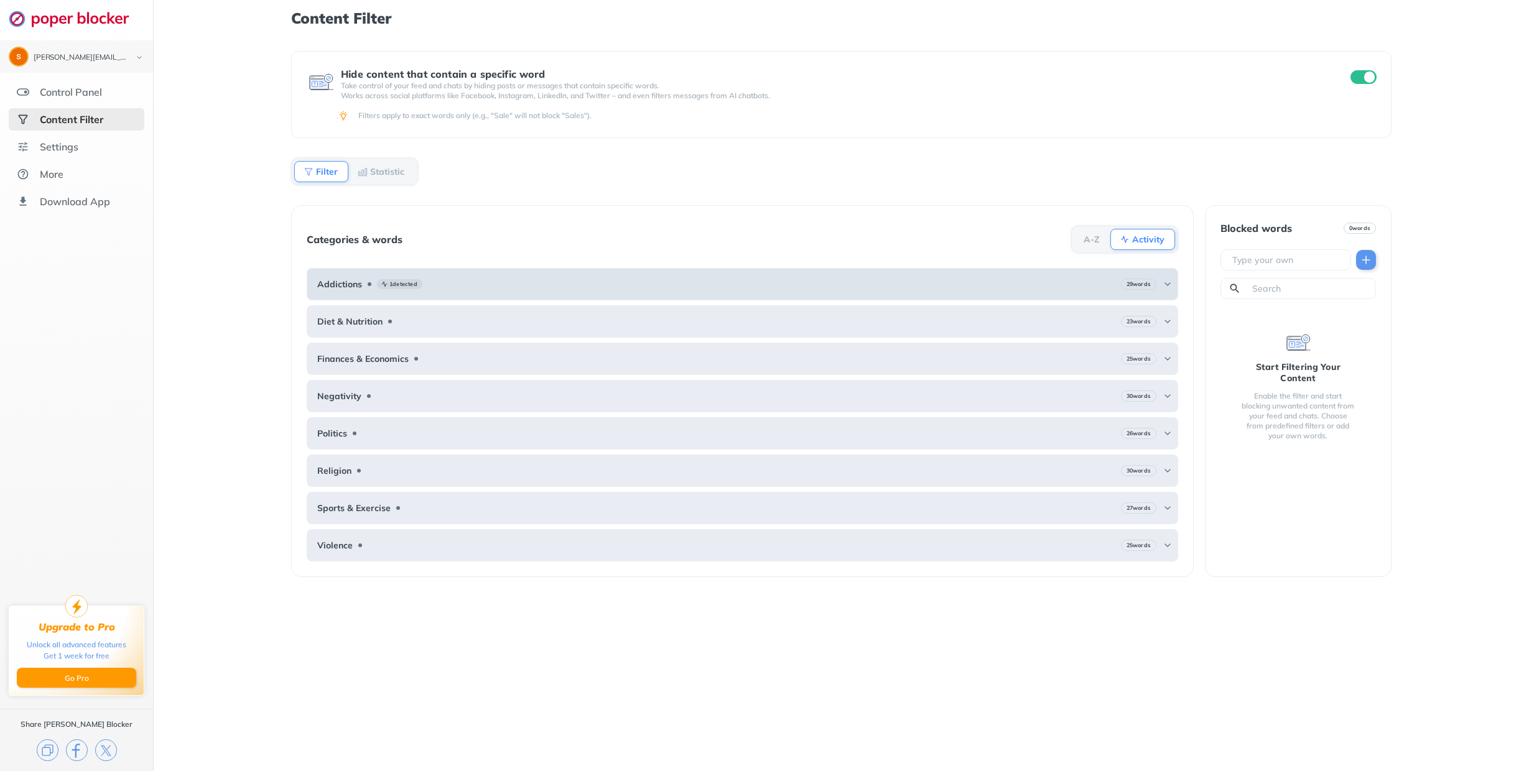
click at [346, 279] on b "Addictions" at bounding box center [339, 284] width 45 height 10
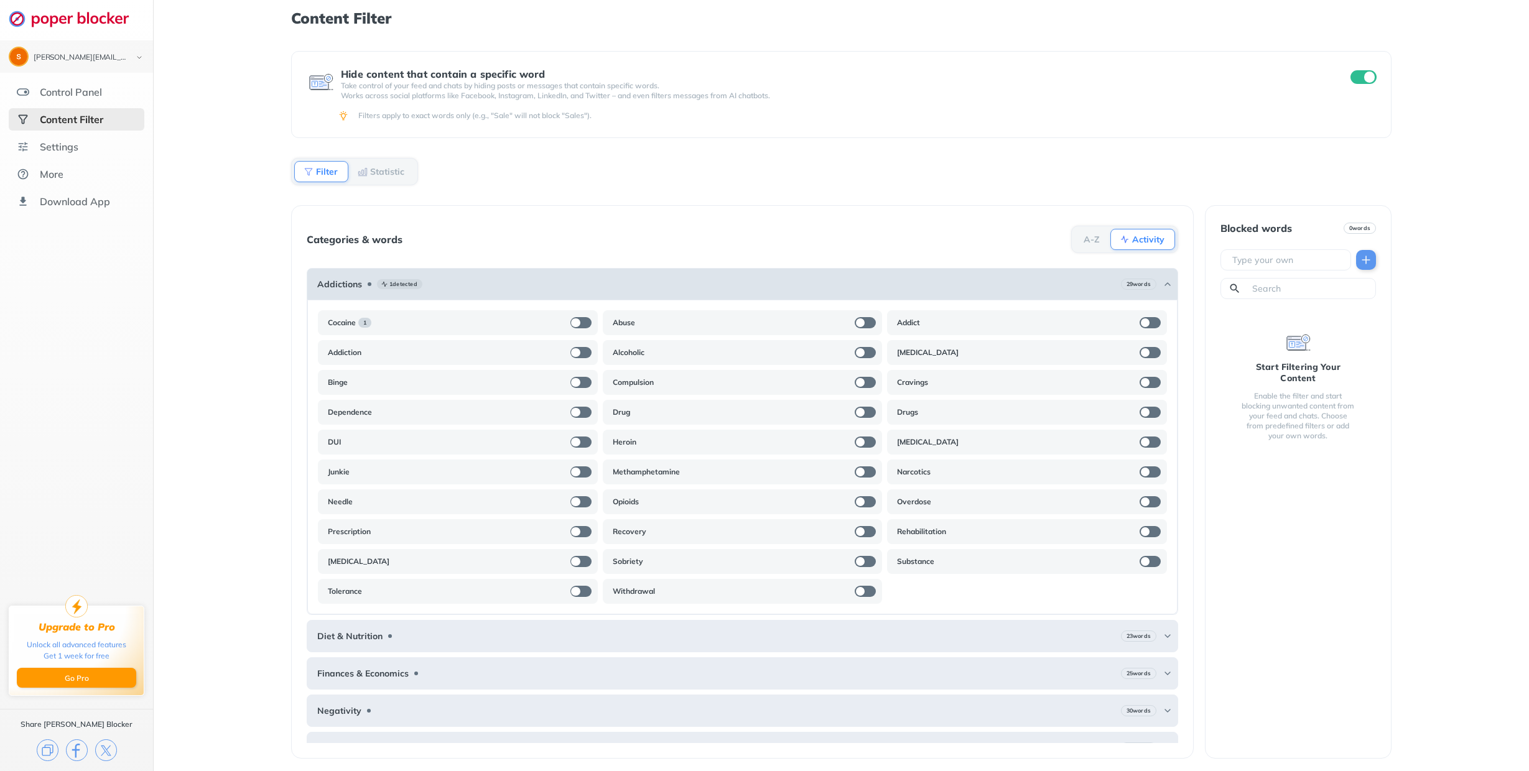
click at [346, 279] on b "Addictions" at bounding box center [339, 284] width 45 height 10
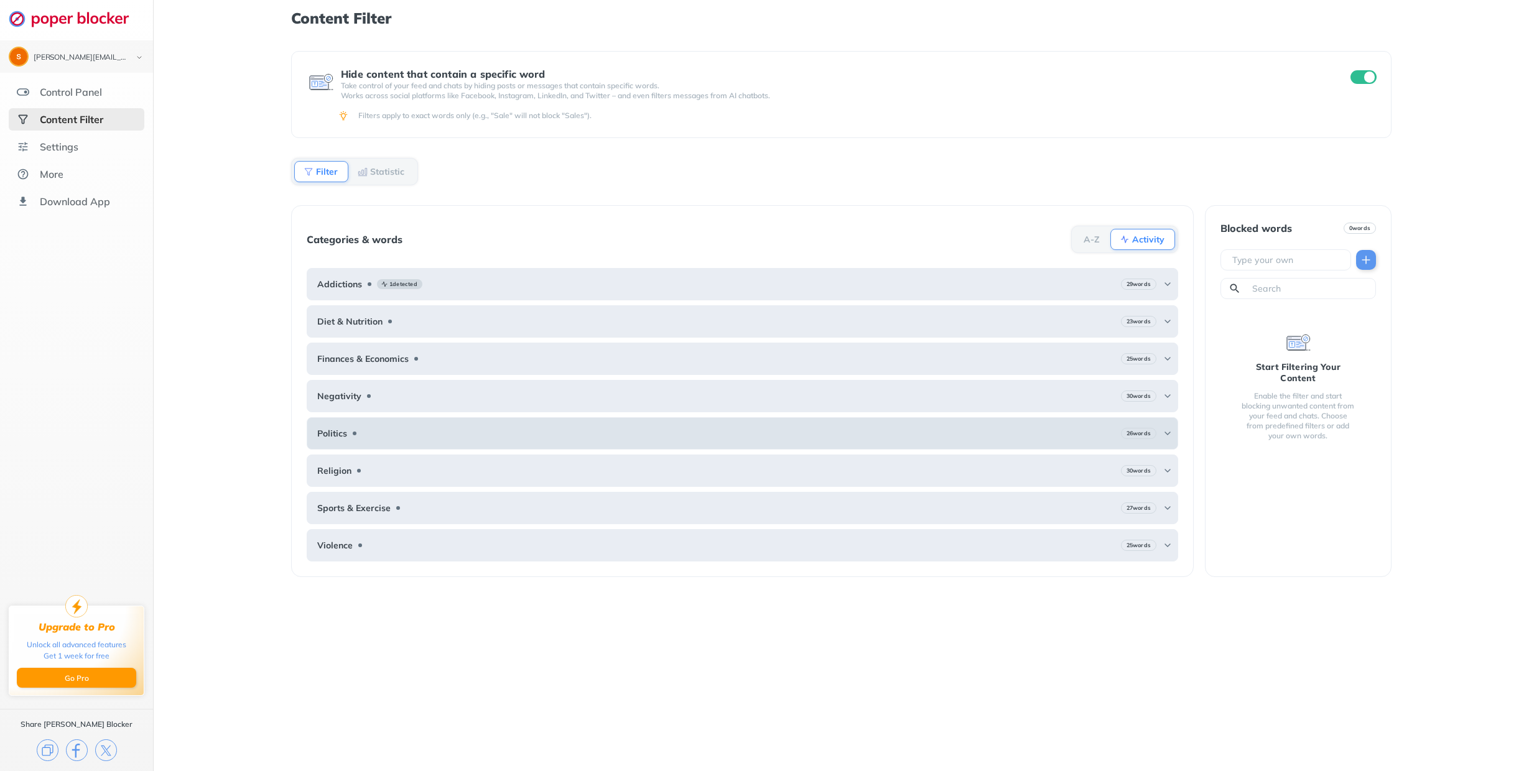
click at [338, 429] on b "Politics" at bounding box center [332, 434] width 30 height 10
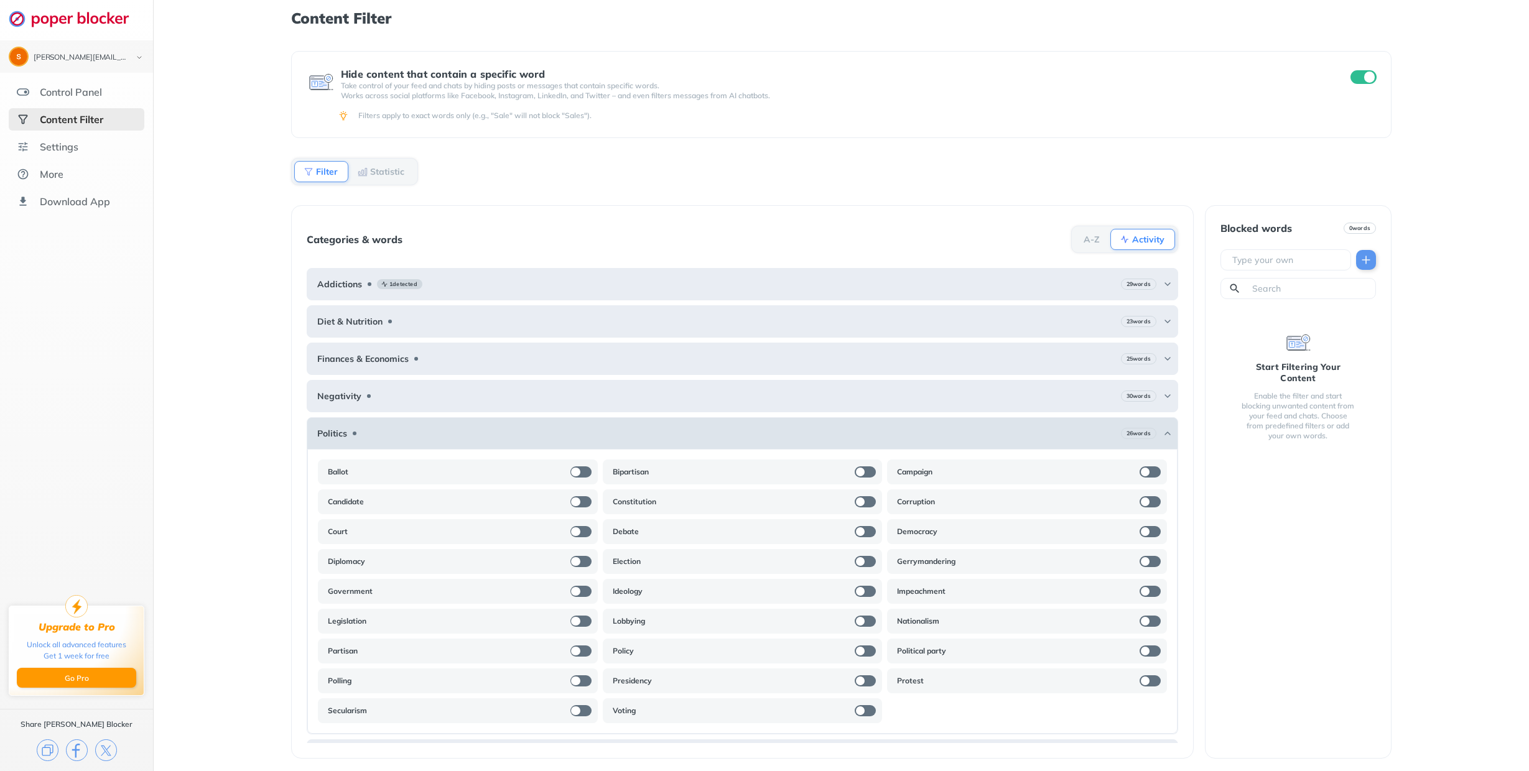
click at [338, 429] on b "Politics" at bounding box center [332, 434] width 30 height 10
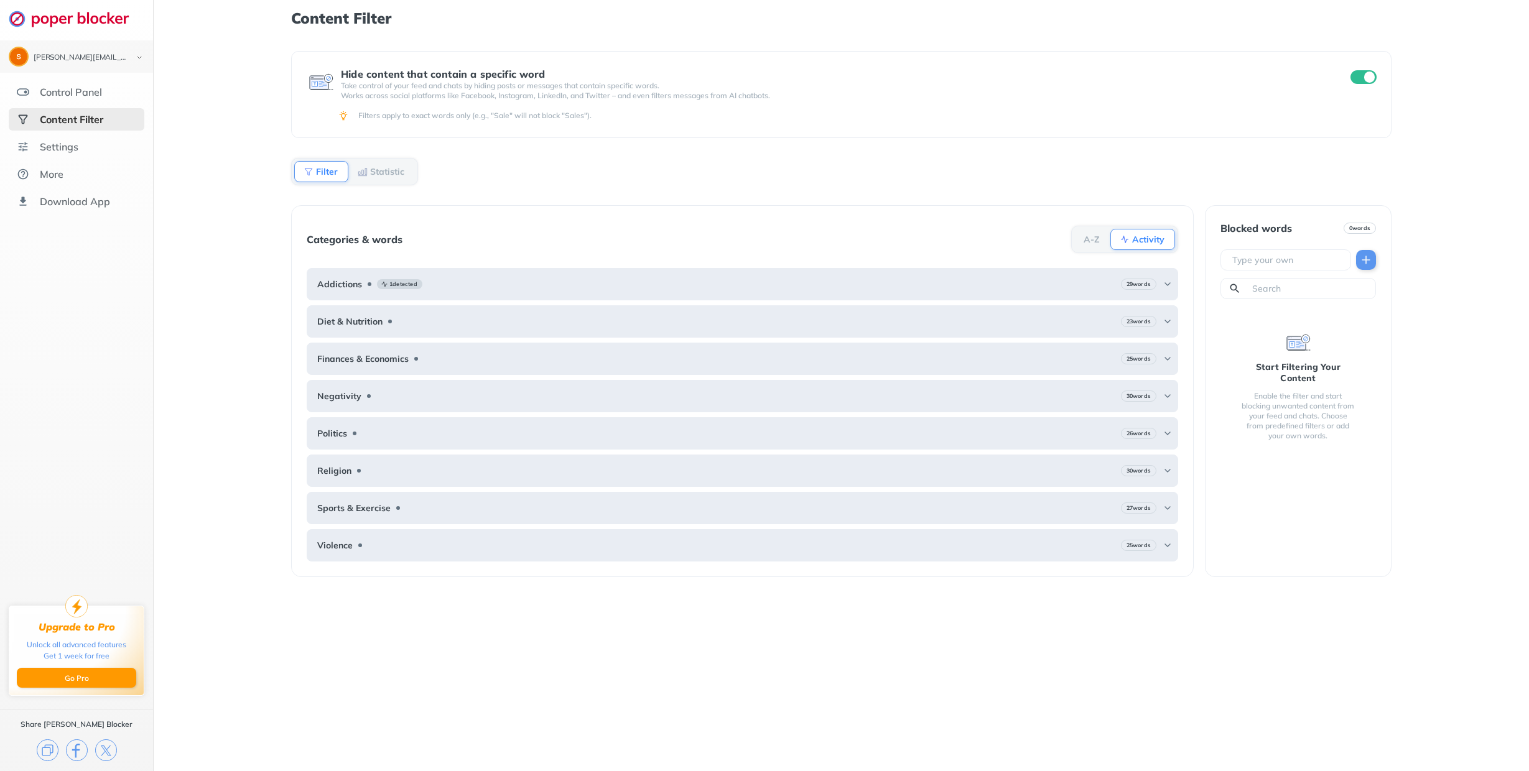
click at [57, 104] on ul "Control Panel Content Filter Settings More Download App" at bounding box center [76, 147] width 153 height 132
